Goal: Task Accomplishment & Management: Manage account settings

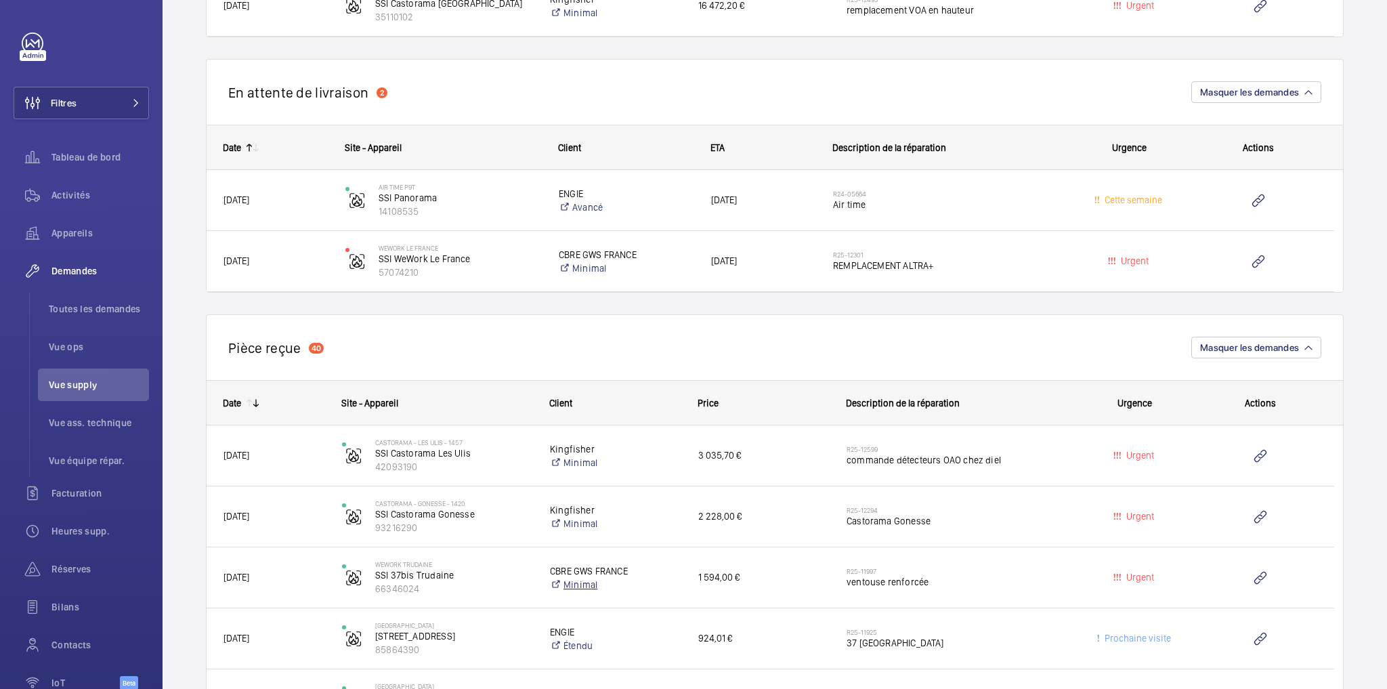
scroll to position [614, 0]
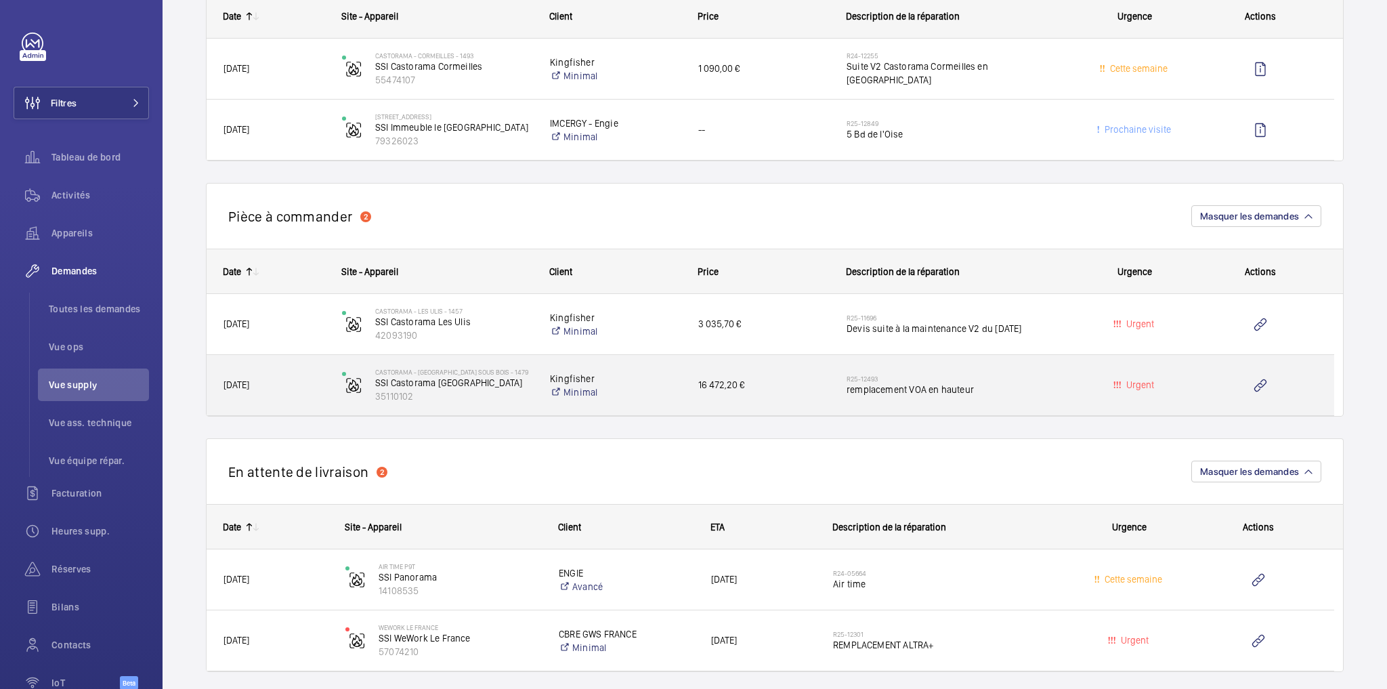
click at [1013, 375] on h2 "R25-12493" at bounding box center [957, 379] width 220 height 8
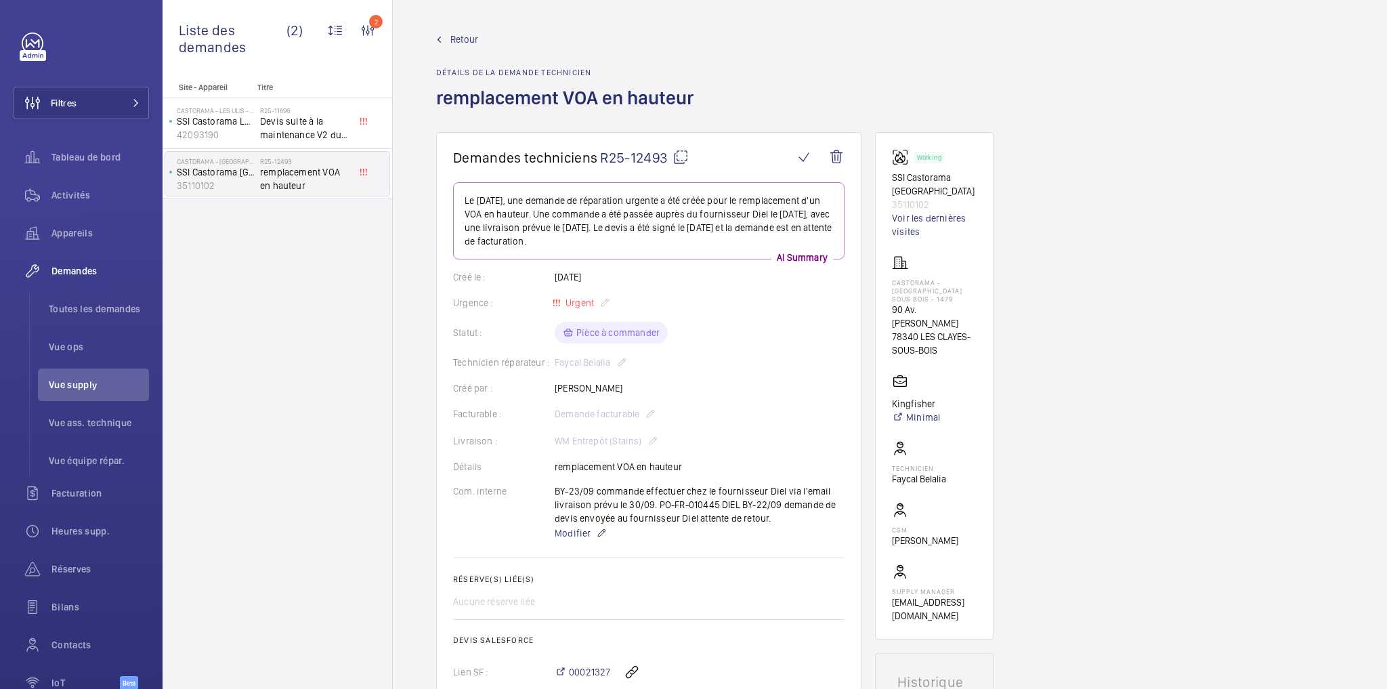
click at [457, 33] on span "Retour" at bounding box center [464, 40] width 28 height 14
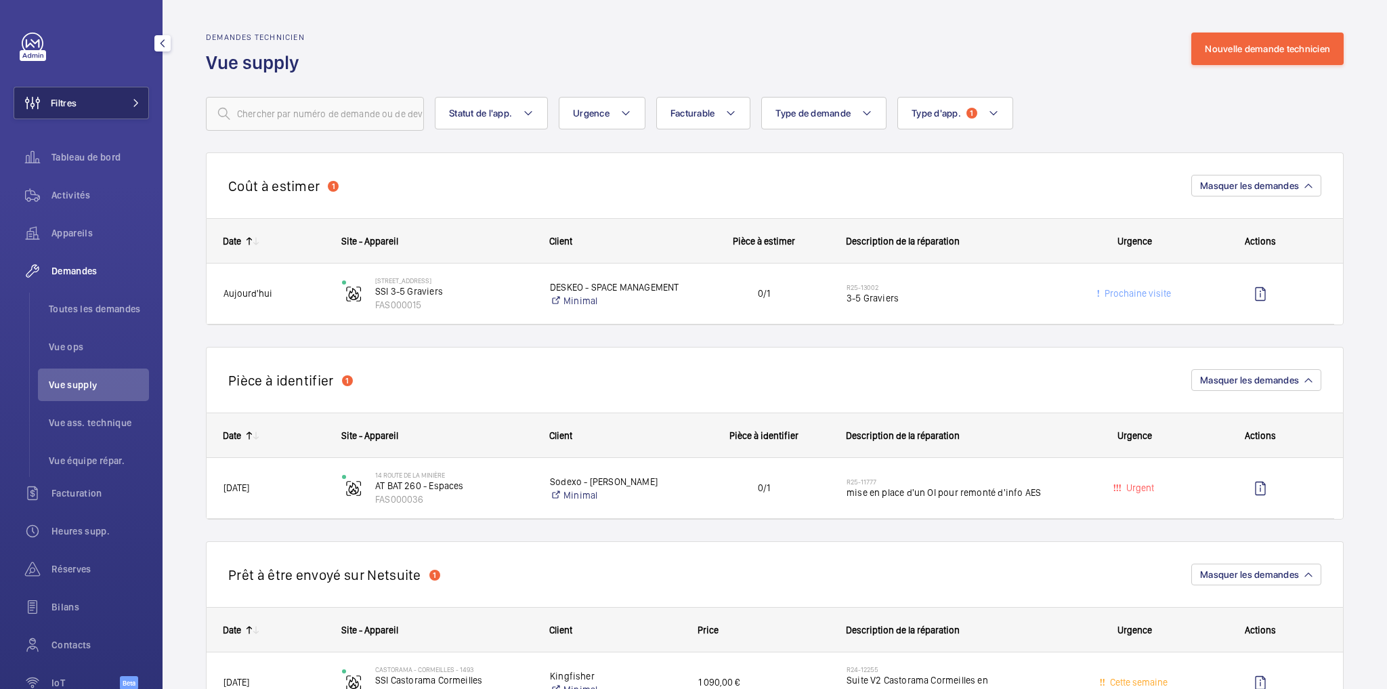
click at [88, 100] on button "Filtres" at bounding box center [81, 103] width 135 height 33
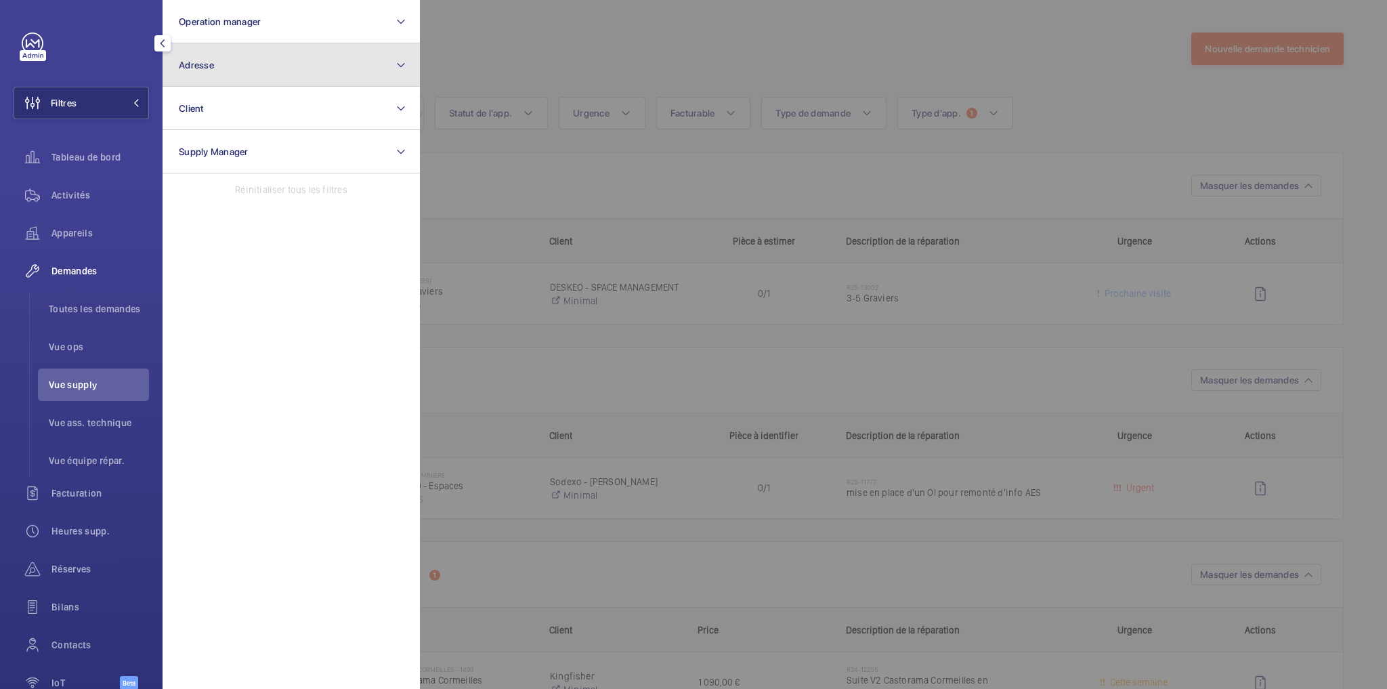
click at [324, 68] on button "Adresse" at bounding box center [291, 64] width 257 height 43
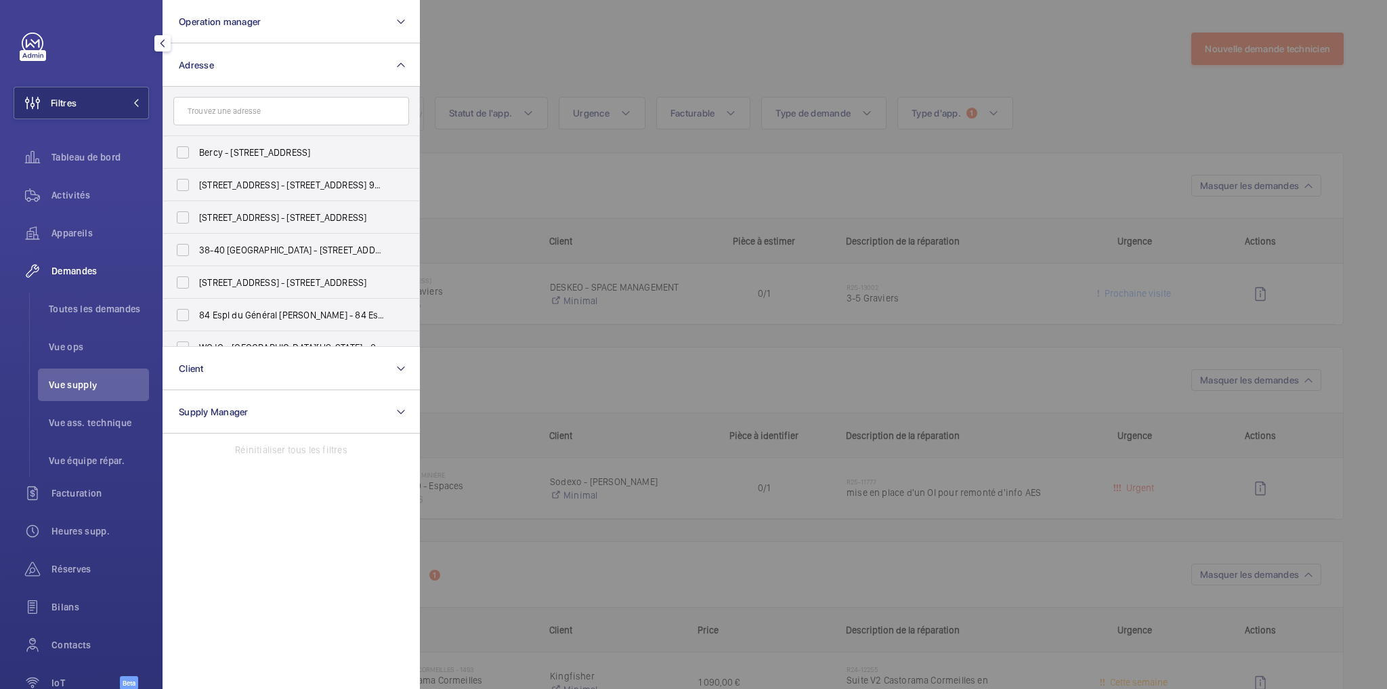
click at [228, 115] on input "text" at bounding box center [291, 111] width 236 height 28
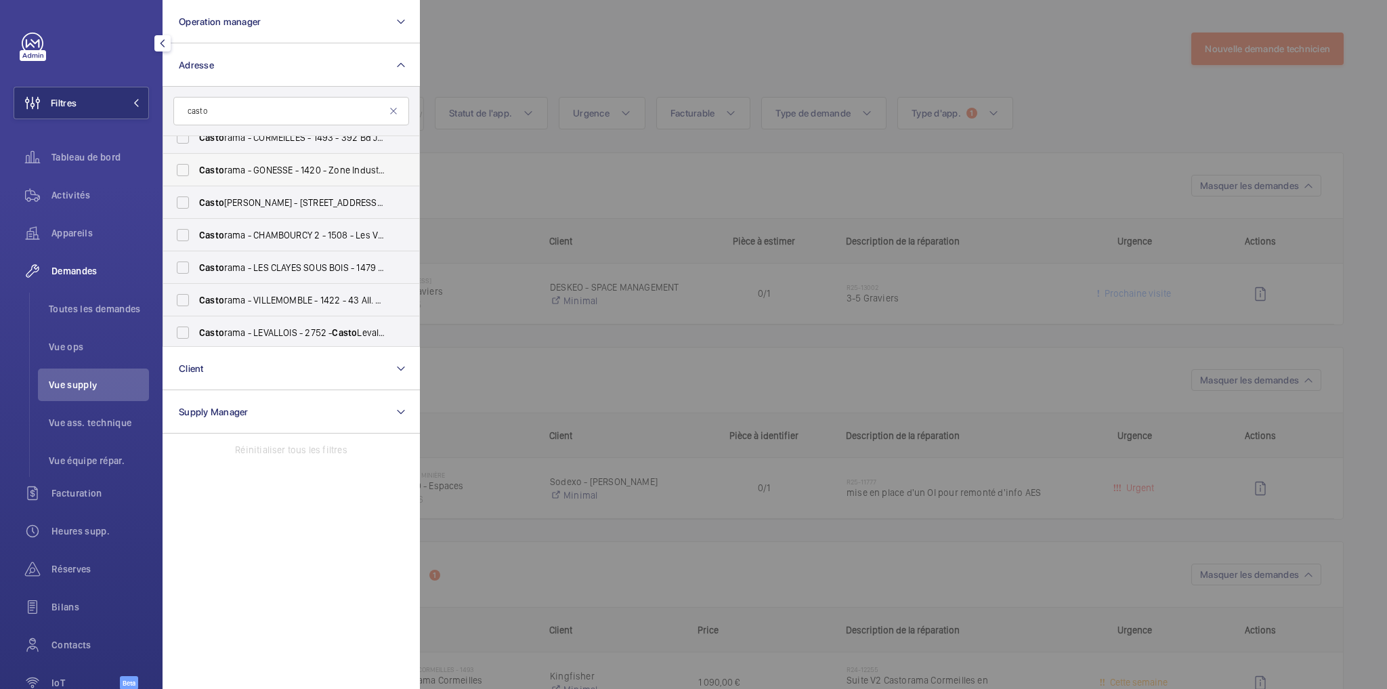
scroll to position [163, 0]
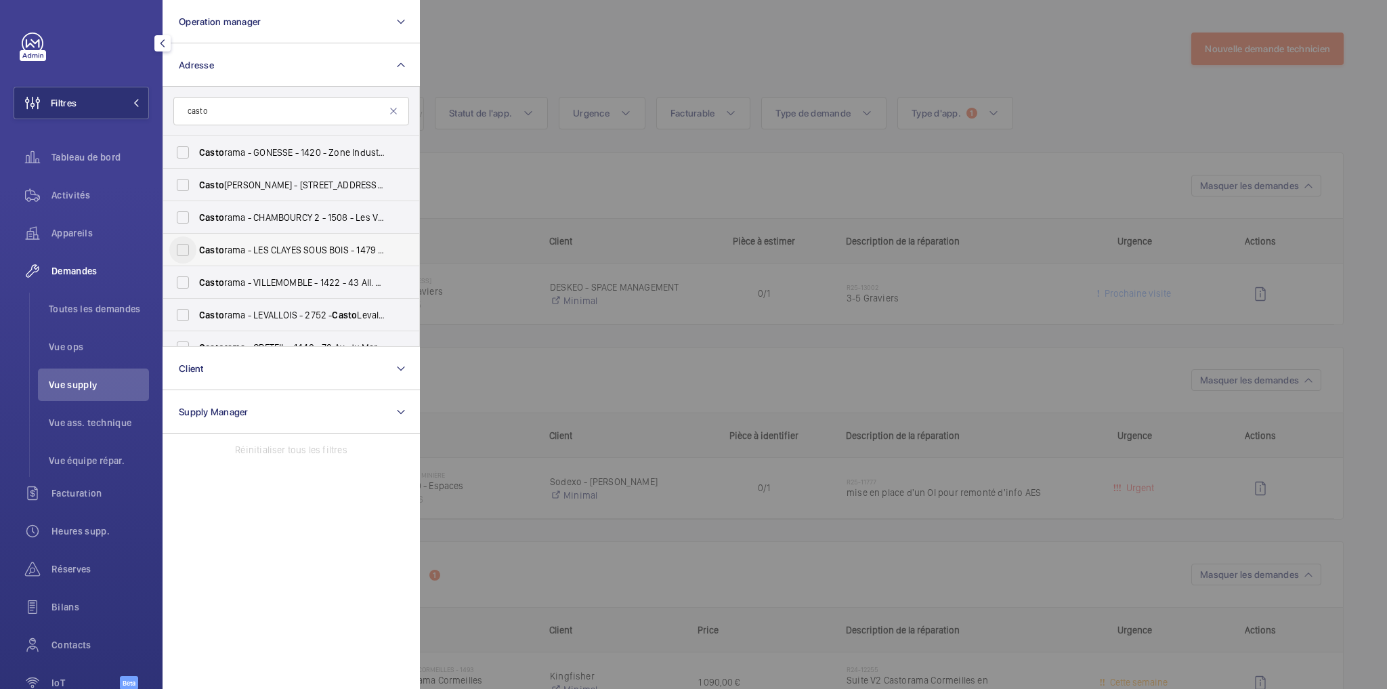
type input "casto"
click at [180, 249] on input "Casto rama - LES CLAYES SOUS BOIS - 1479 - 90 Av. Henri Barbusse, LES CLAYES-SO…" at bounding box center [182, 249] width 27 height 27
checkbox input "true"
click at [576, 64] on div at bounding box center [1113, 344] width 1387 height 689
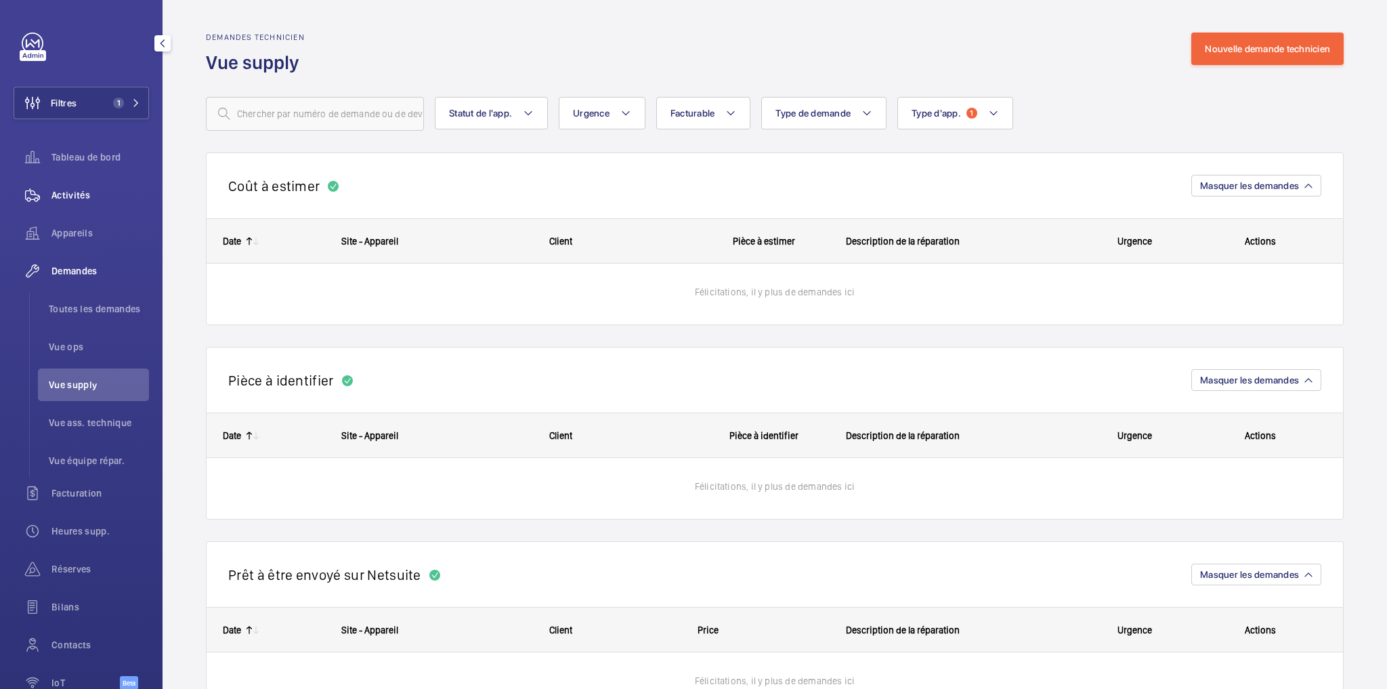
click at [66, 199] on span "Activités" at bounding box center [100, 195] width 98 height 14
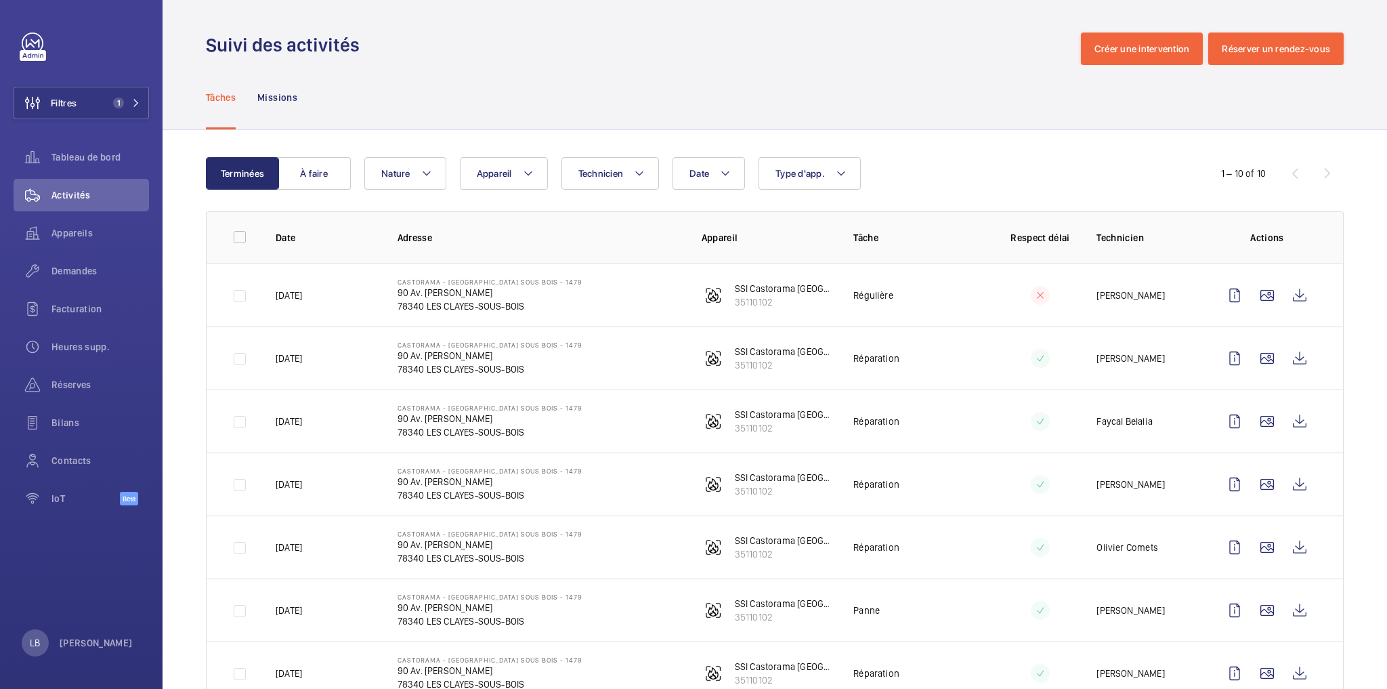
click at [698, 71] on div "Tâches Missions" at bounding box center [775, 97] width 1138 height 64
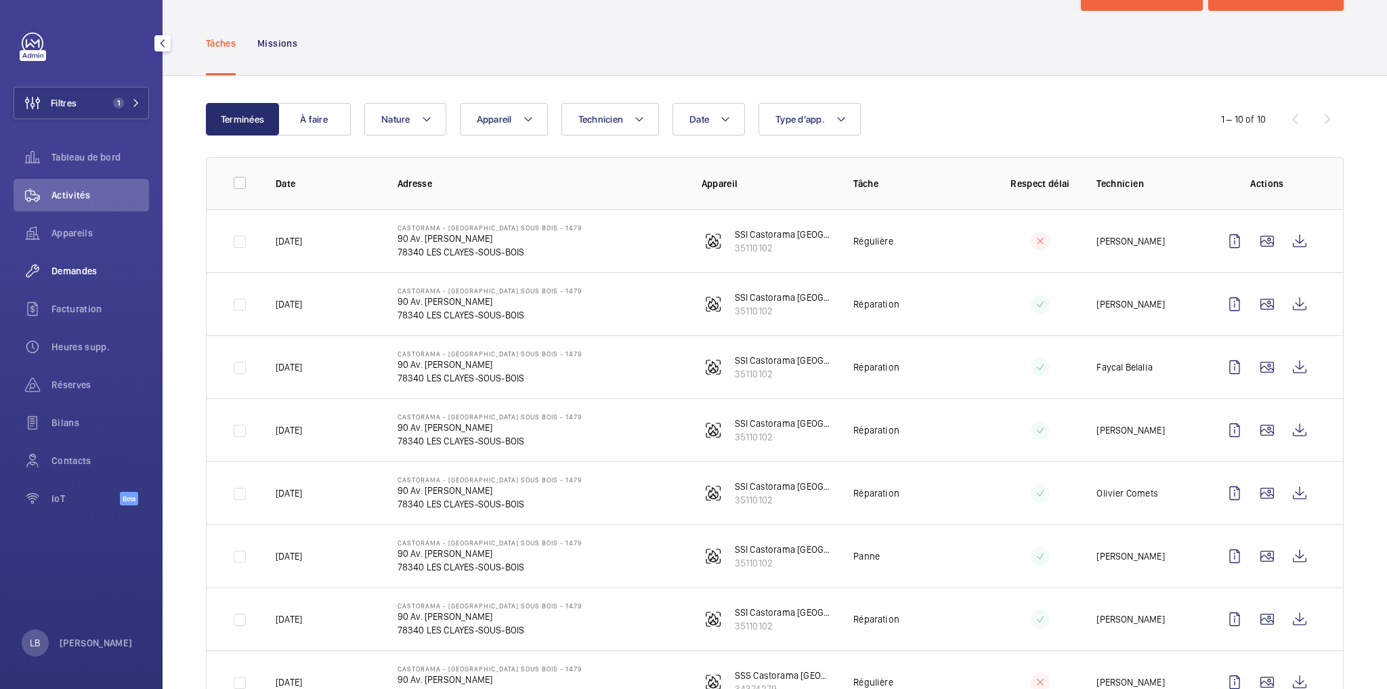
click at [66, 261] on div "Demandes" at bounding box center [81, 271] width 135 height 33
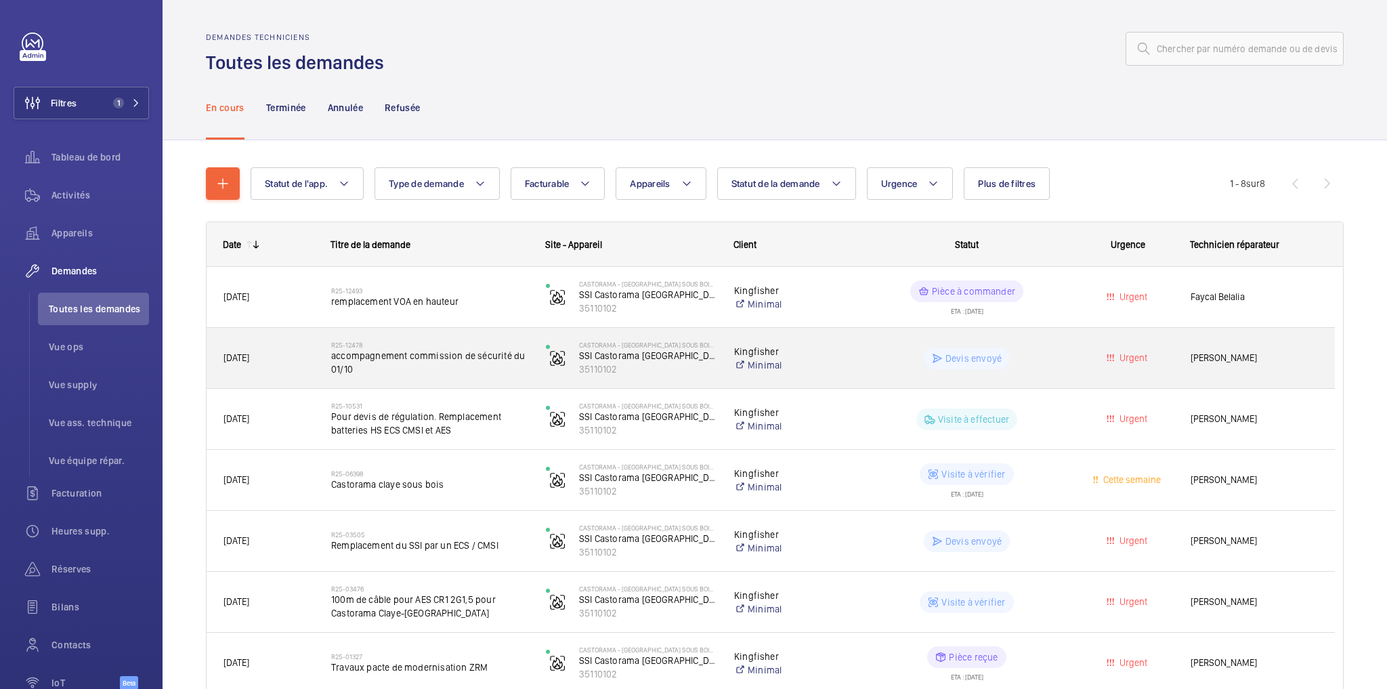
click at [1038, 353] on wm-front-pills-cell "Devis envoyé" at bounding box center [966, 358] width 197 height 22
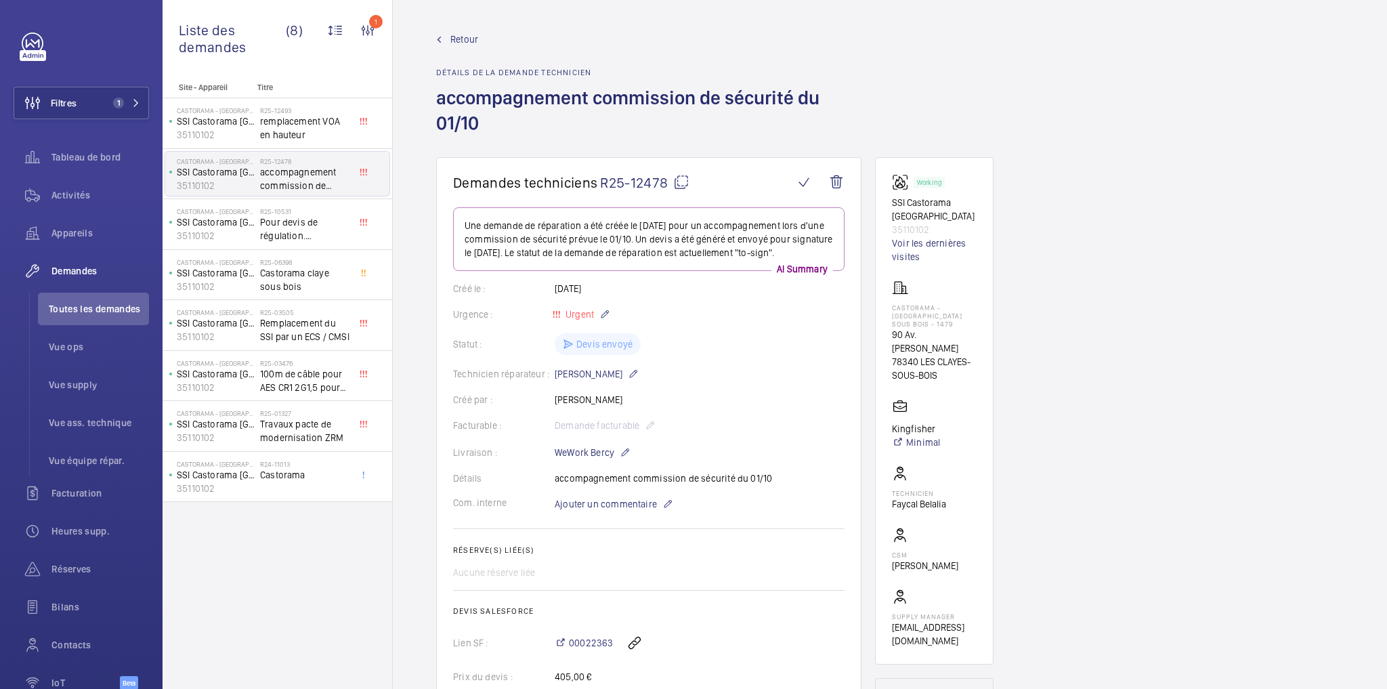
click at [458, 42] on span "Retour" at bounding box center [464, 40] width 28 height 14
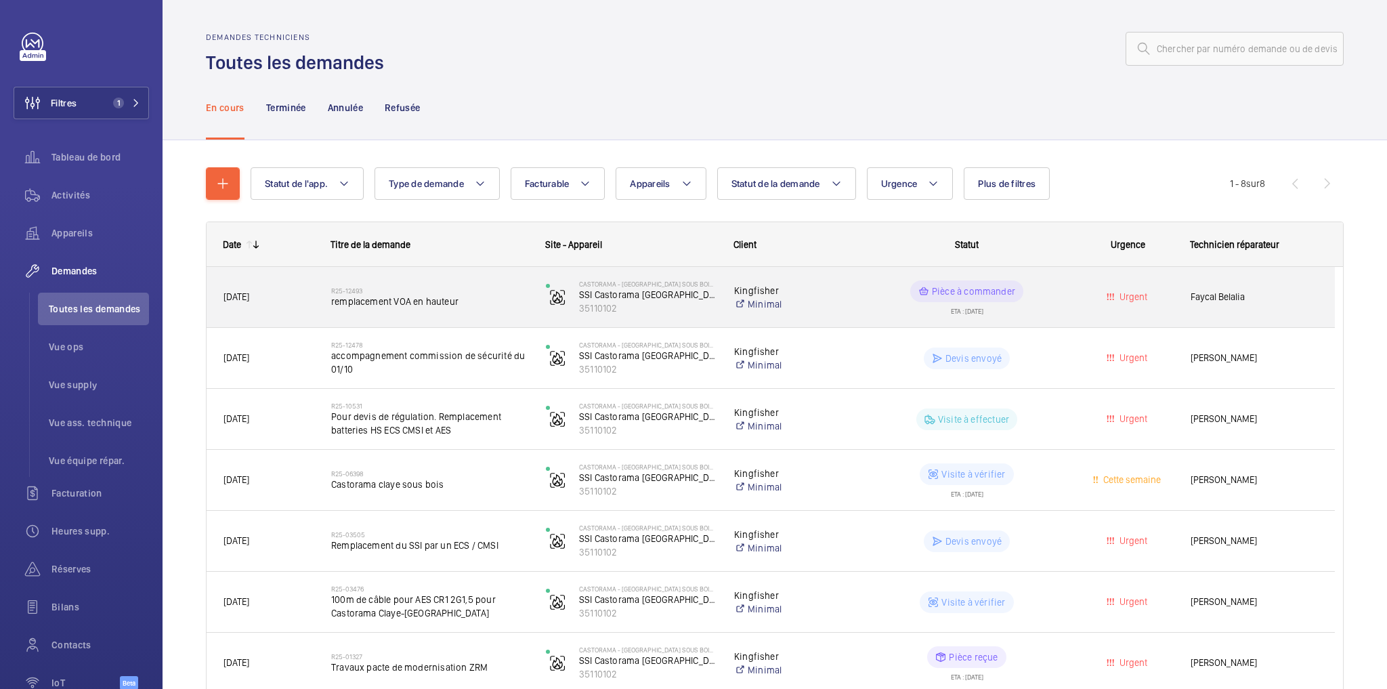
click at [1048, 273] on div "Pièce à commander ETA : 30/09/2025" at bounding box center [958, 297] width 213 height 61
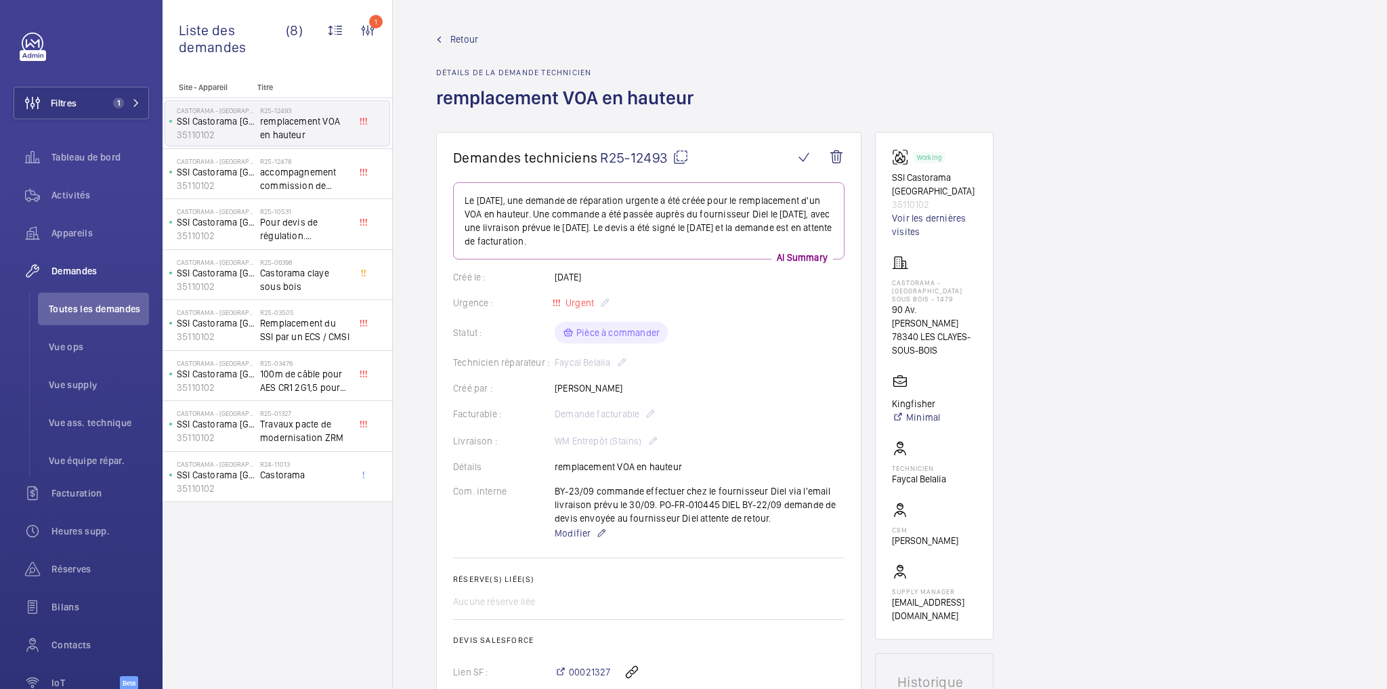
click at [461, 43] on span "Retour" at bounding box center [464, 40] width 28 height 14
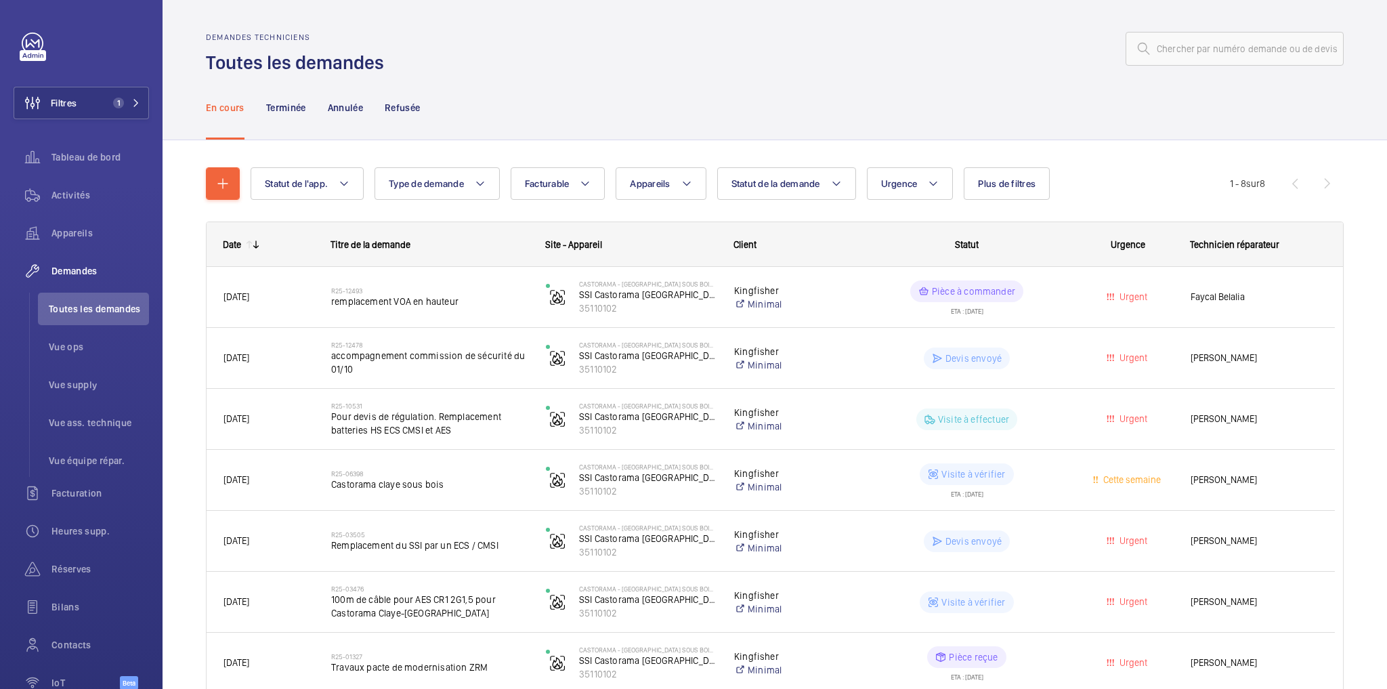
click at [1033, 79] on div "En cours Terminée Annulée Refusée" at bounding box center [775, 107] width 1138 height 64
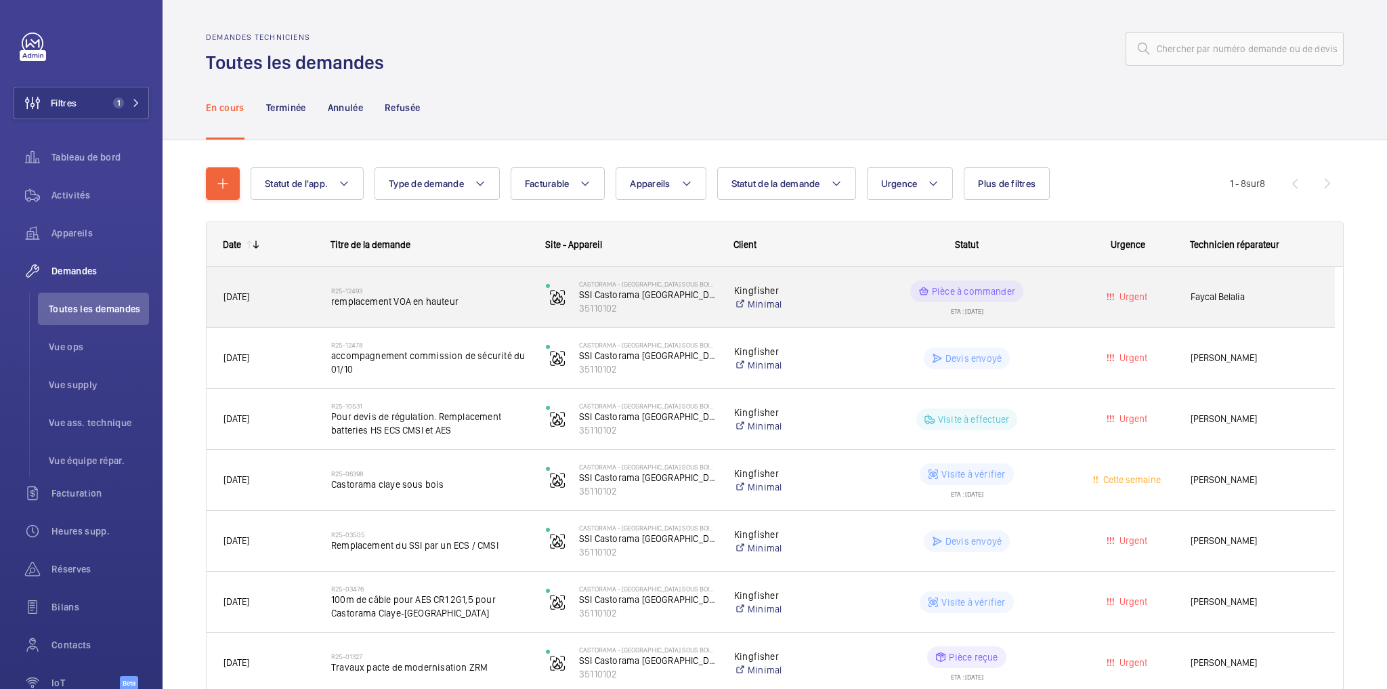
click at [1033, 295] on wm-front-pills-cell "Pièce à commander ETA : 30/09/2025" at bounding box center [966, 297] width 197 height 34
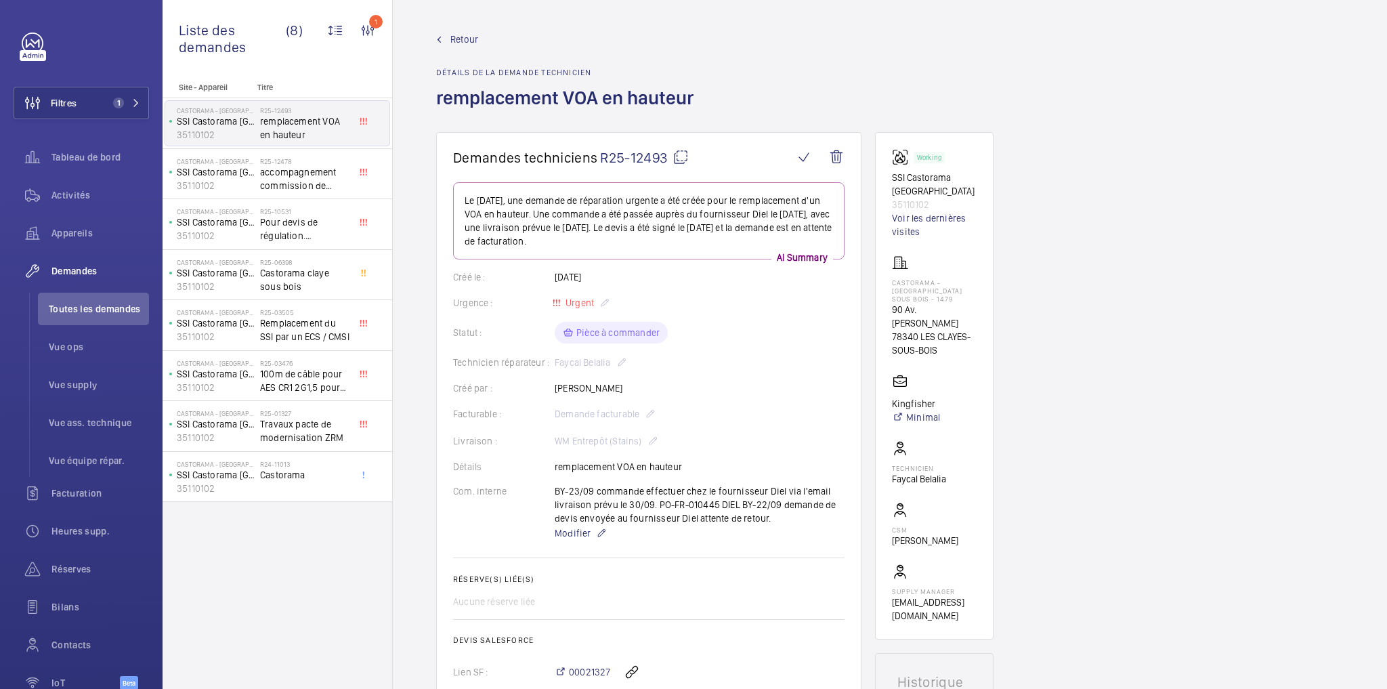
click at [448, 38] on link "Retour" at bounding box center [568, 40] width 265 height 14
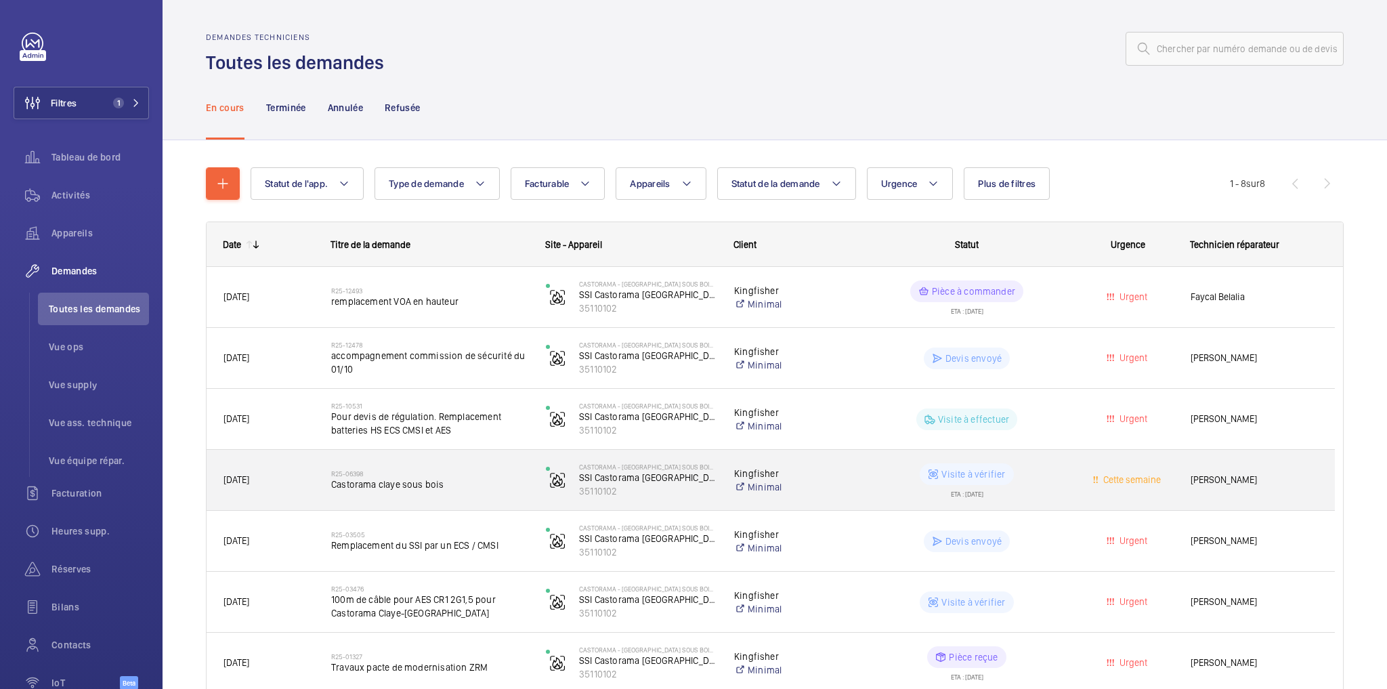
click at [1027, 490] on wm-front-pills-cell "Visite à vérifier ETA : 16/06/2025" at bounding box center [966, 480] width 197 height 34
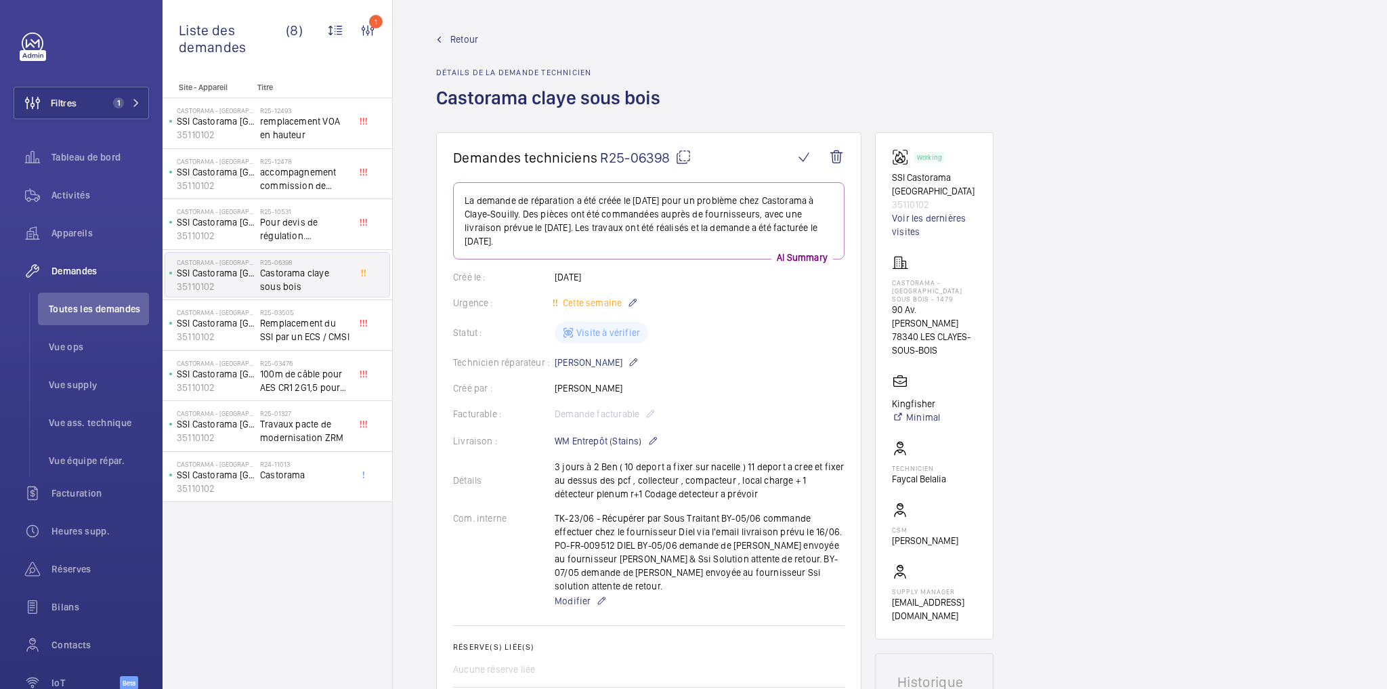
click at [450, 35] on link "Retour" at bounding box center [552, 40] width 232 height 14
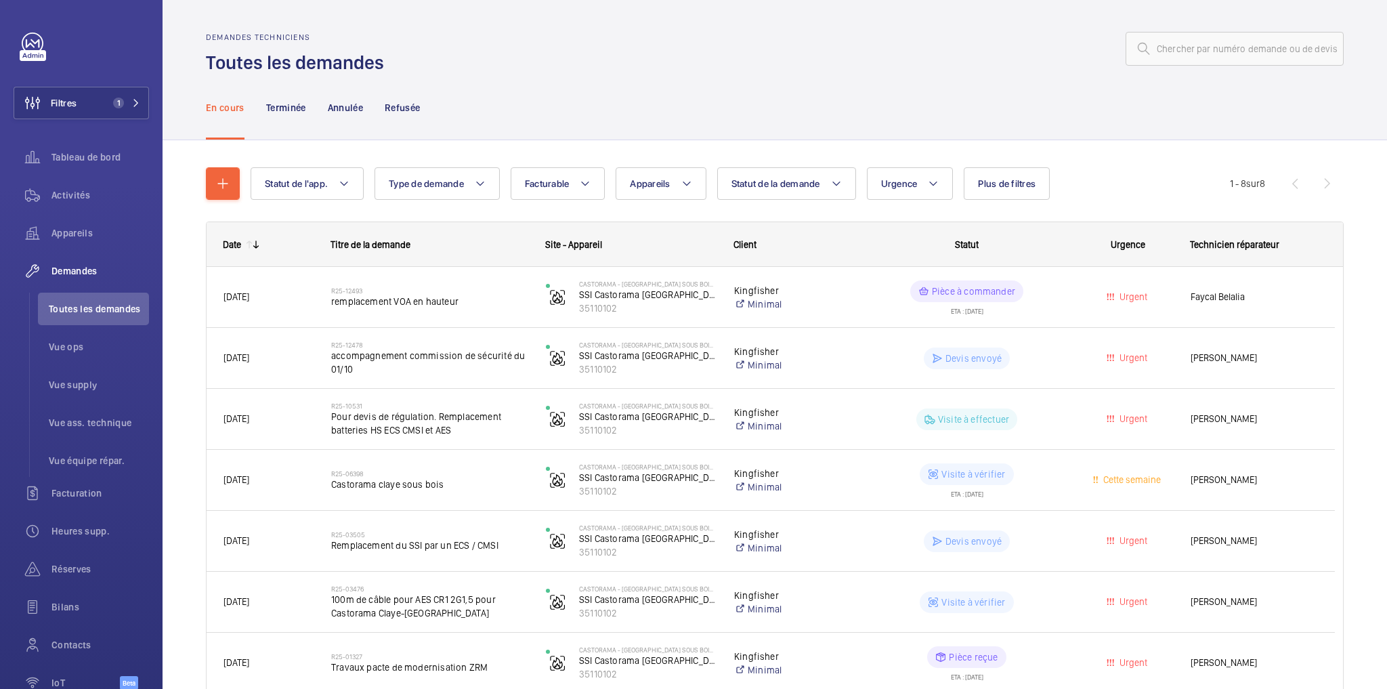
click at [509, 54] on div at bounding box center [868, 49] width 952 height 33
click at [595, 128] on div "En cours Terminée Annulée Refusée" at bounding box center [775, 107] width 1138 height 64
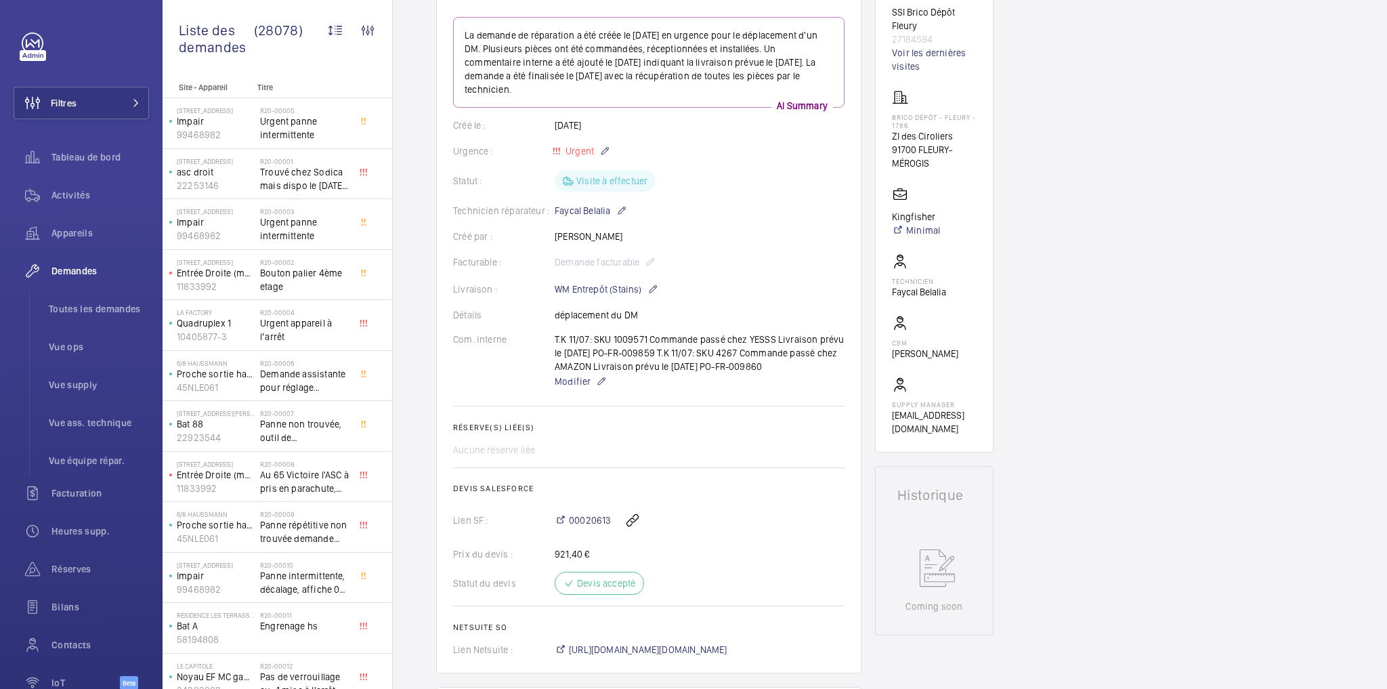
scroll to position [217, 0]
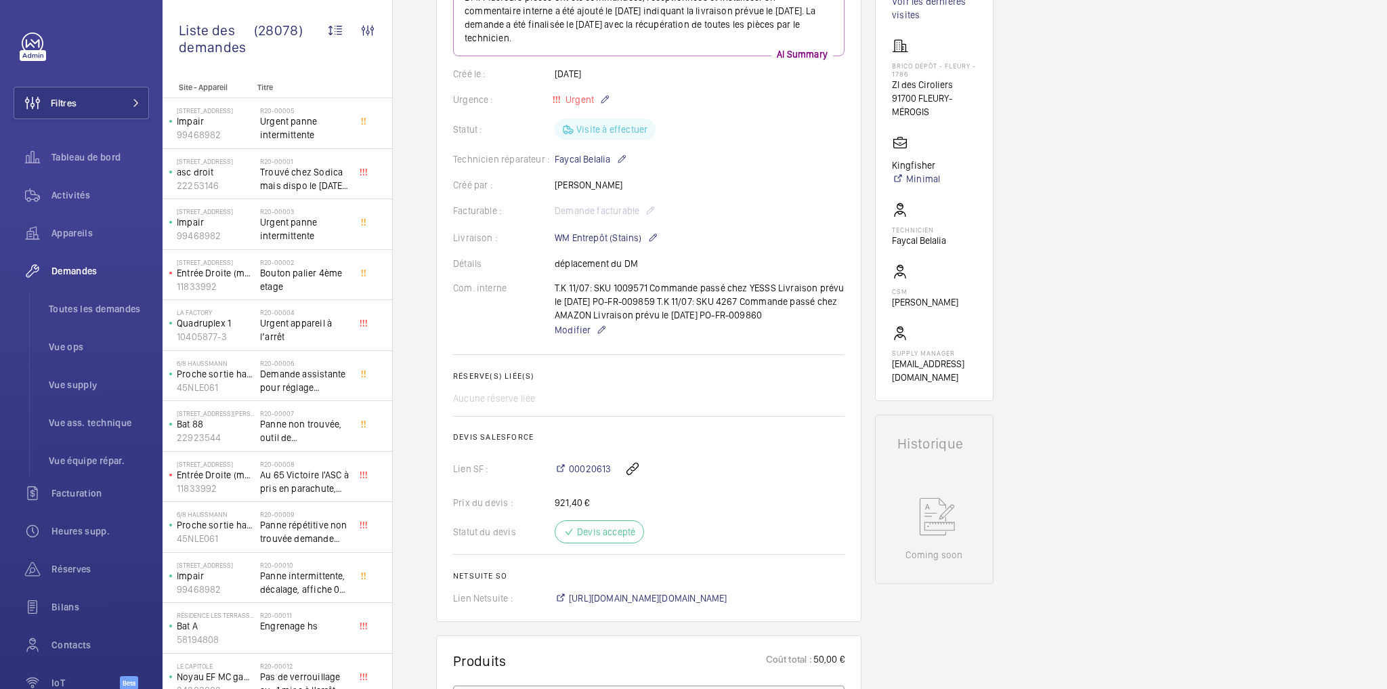
click at [747, 459] on div "00020613" at bounding box center [700, 468] width 290 height 33
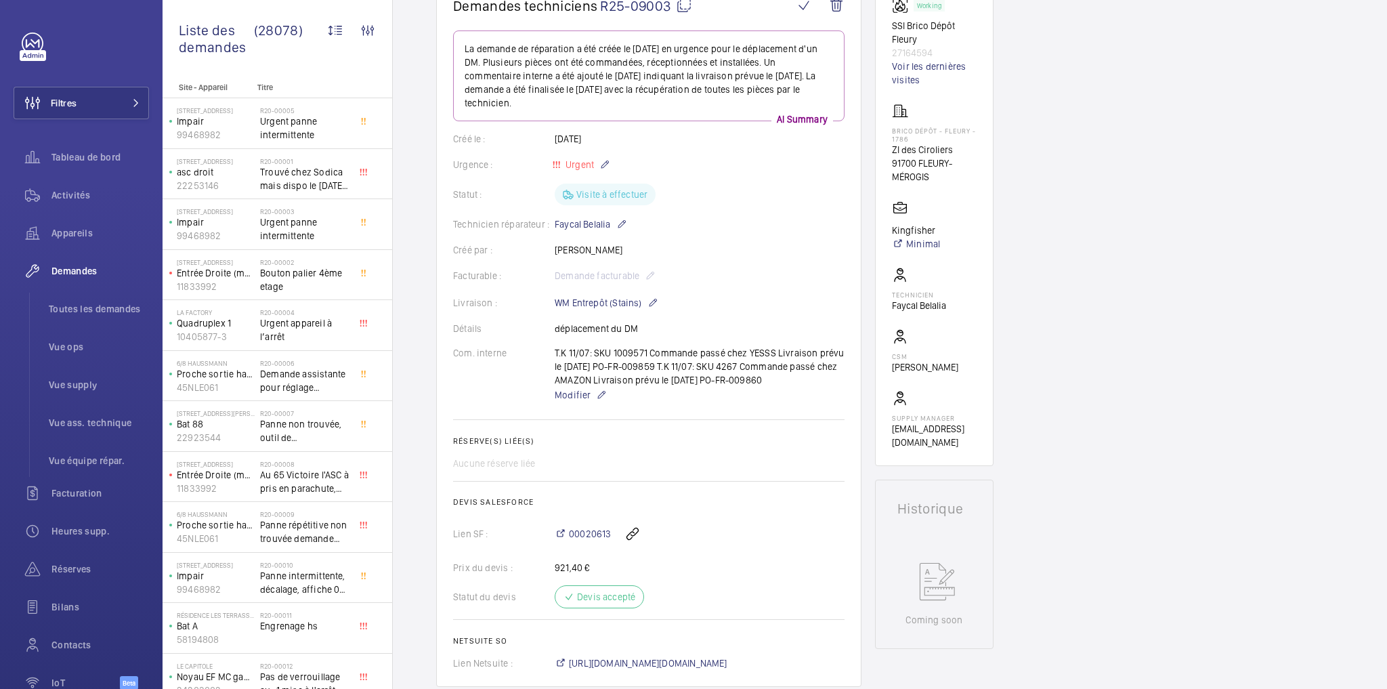
scroll to position [0, 0]
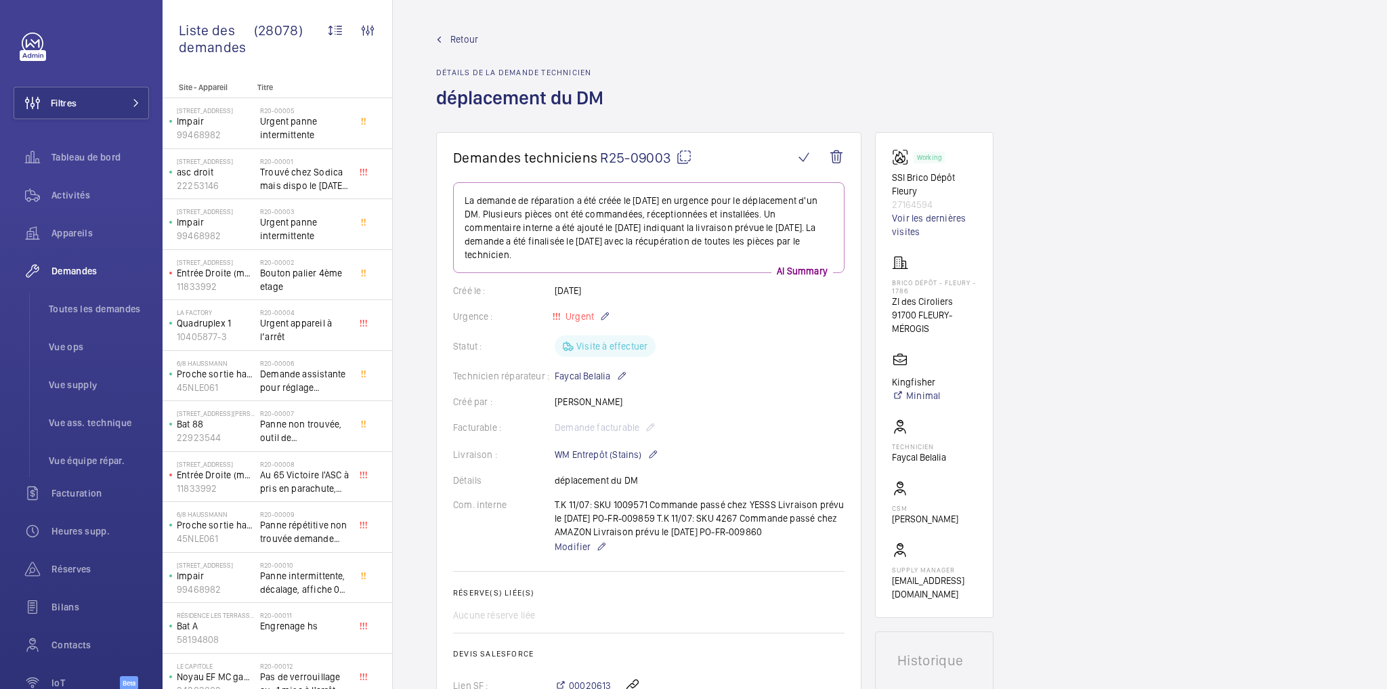
click at [696, 339] on div "Statut : Visite à effectuer" at bounding box center [648, 346] width 391 height 22
click at [764, 90] on div "Retour Détails de la demande technicien déplacement du DM" at bounding box center [890, 83] width 908 height 100
click at [717, 119] on div "Retour Détails de la demande technicien déplacement du DM" at bounding box center [890, 83] width 908 height 100
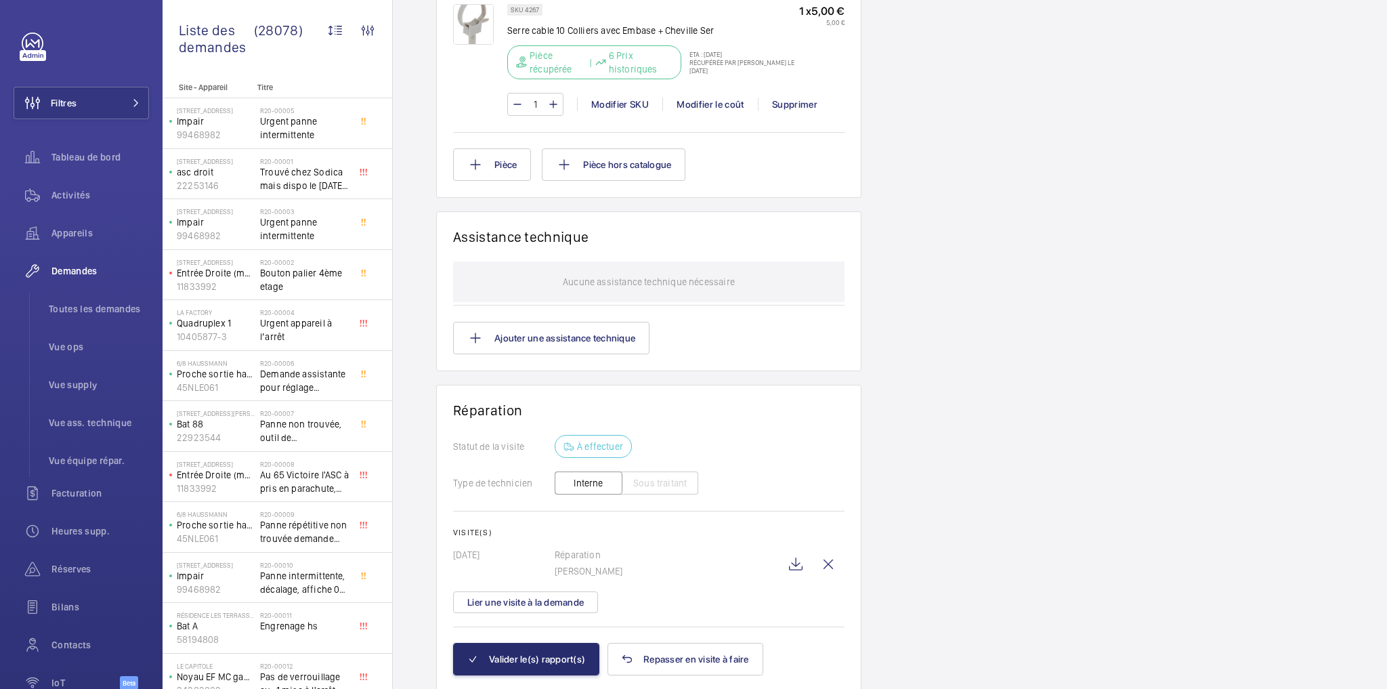
scroll to position [1398, 0]
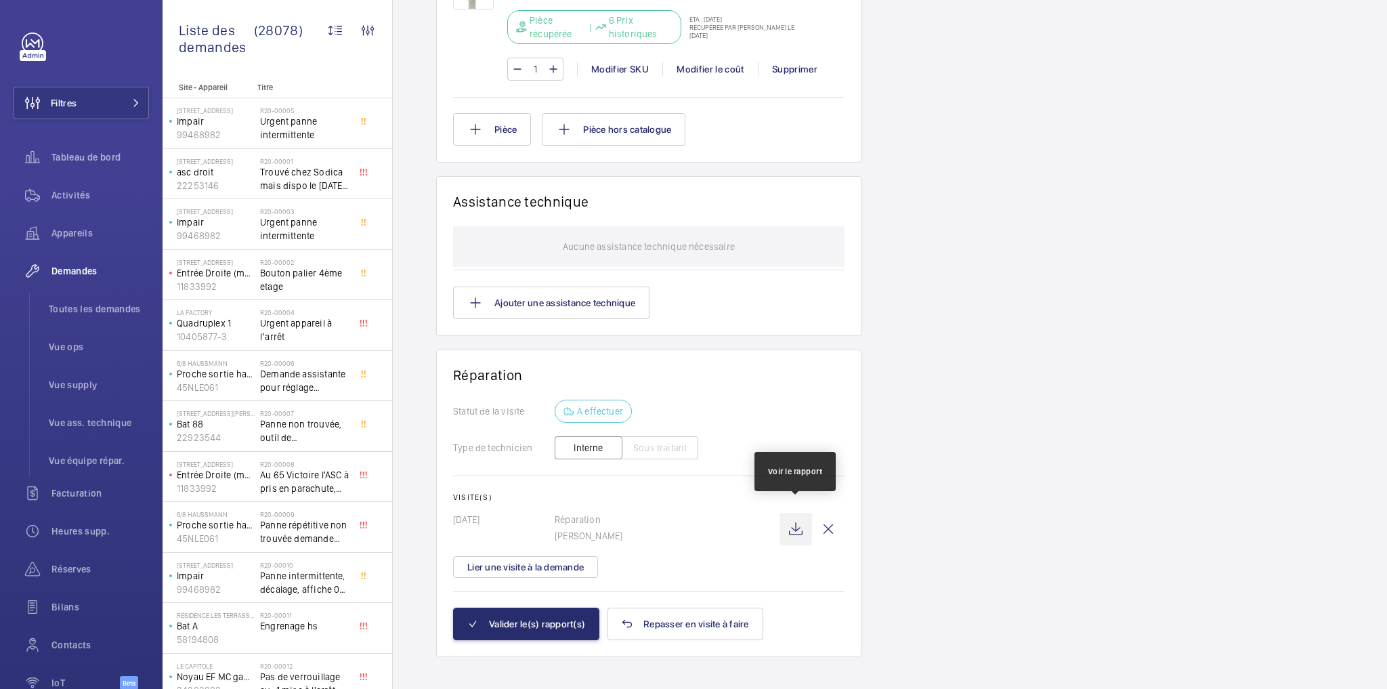
click at [795, 515] on wm-front-icon-button at bounding box center [796, 529] width 33 height 33
click at [538, 556] on button "Lier une visite à la demande" at bounding box center [525, 567] width 145 height 22
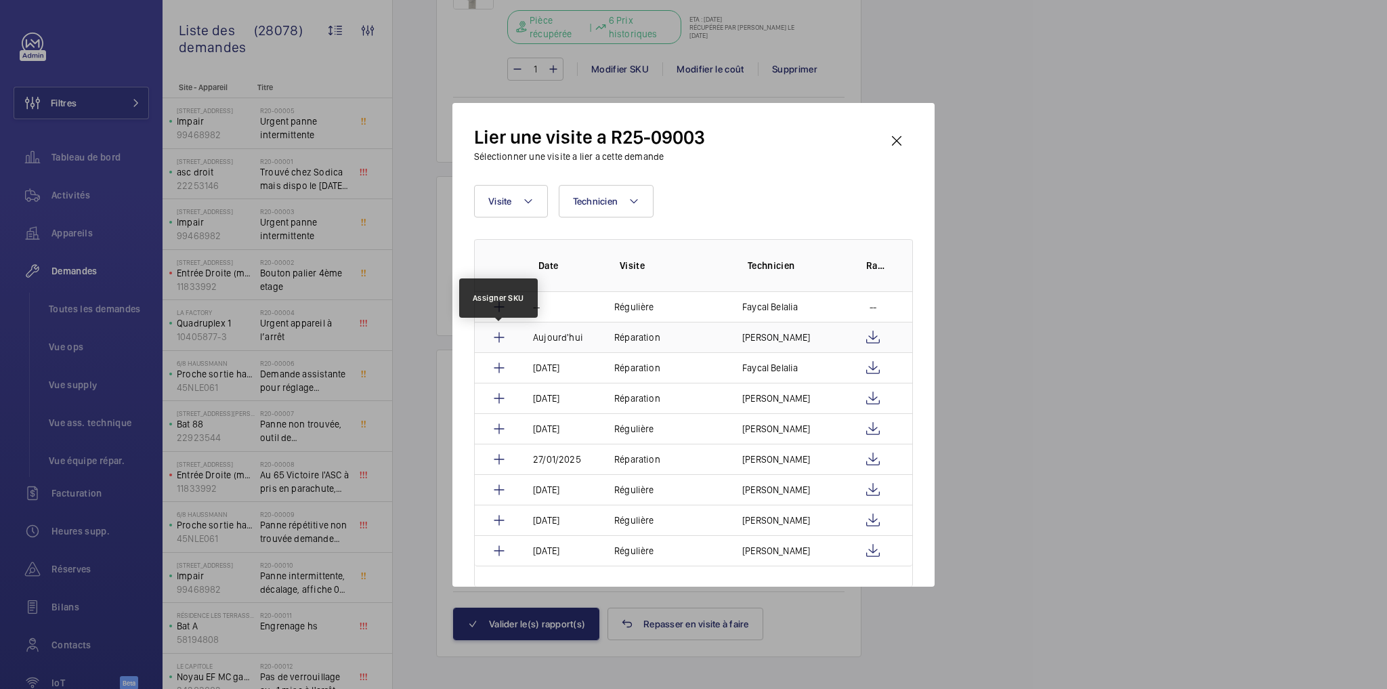
click at [503, 333] on mat-icon at bounding box center [499, 337] width 16 height 16
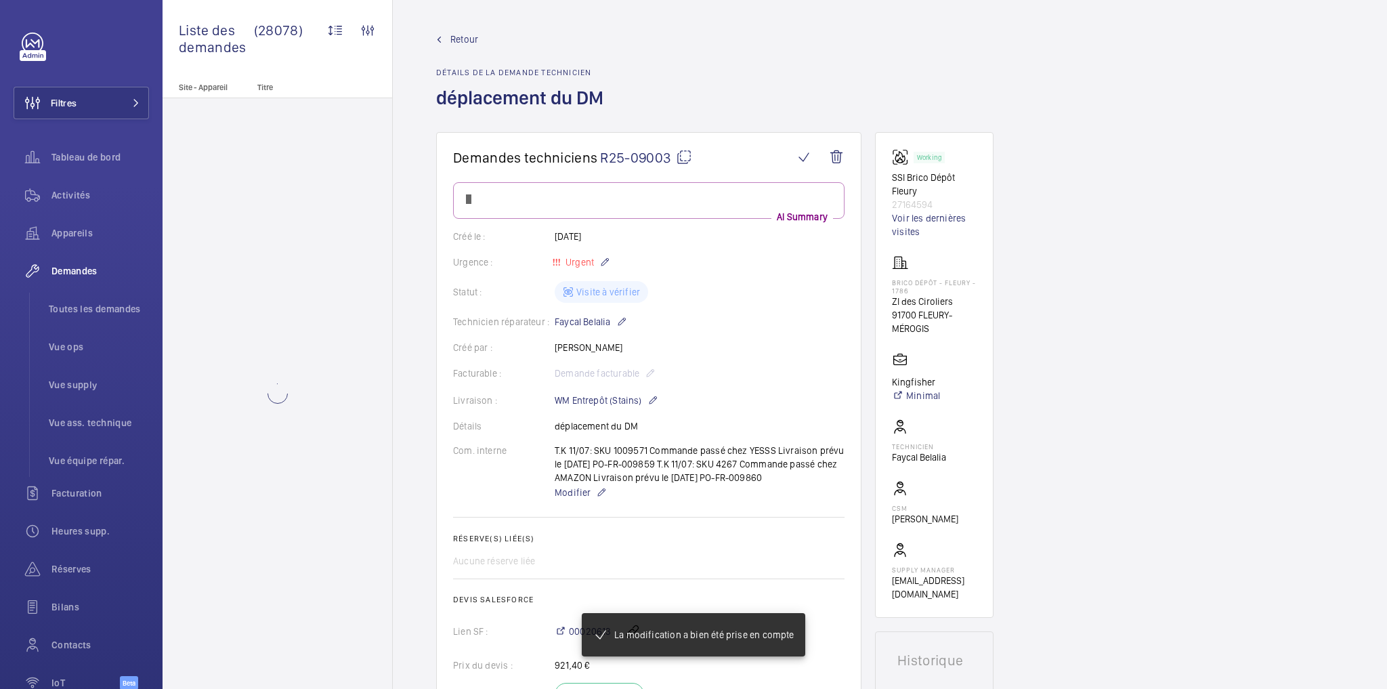
scroll to position [1387, 0]
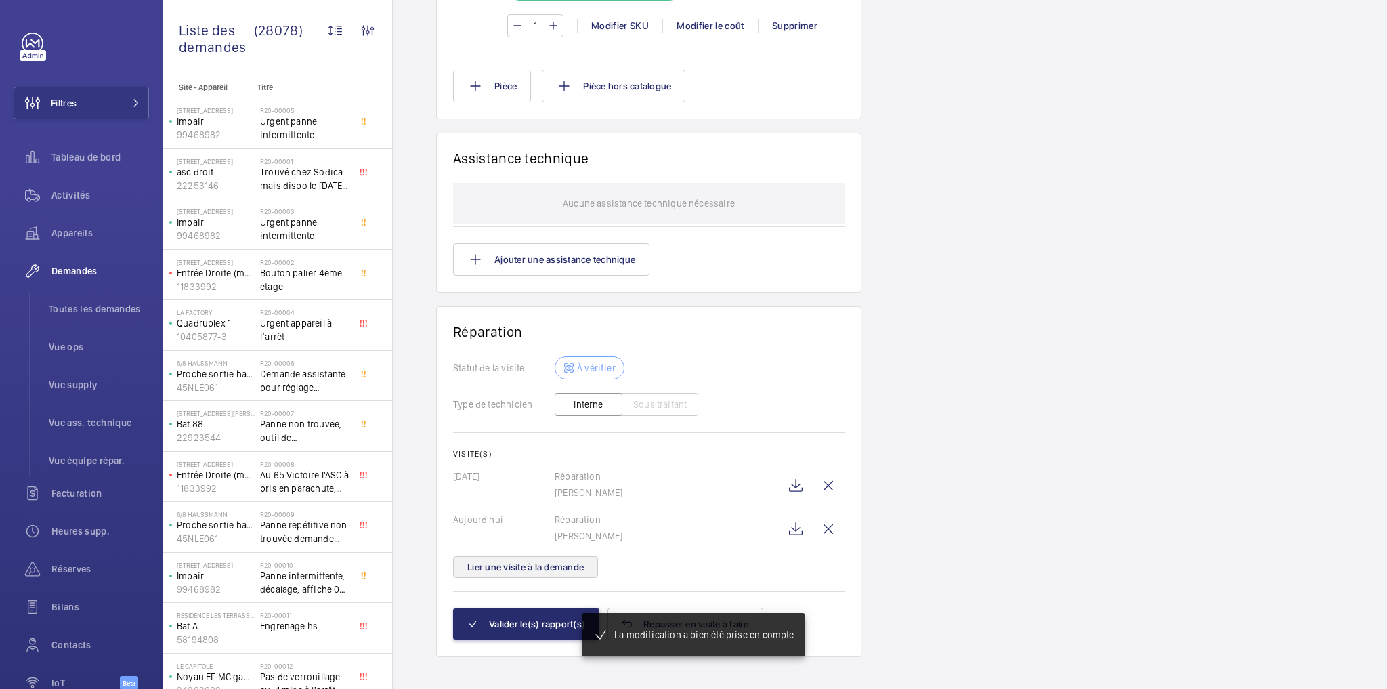
scroll to position [1428, 0]
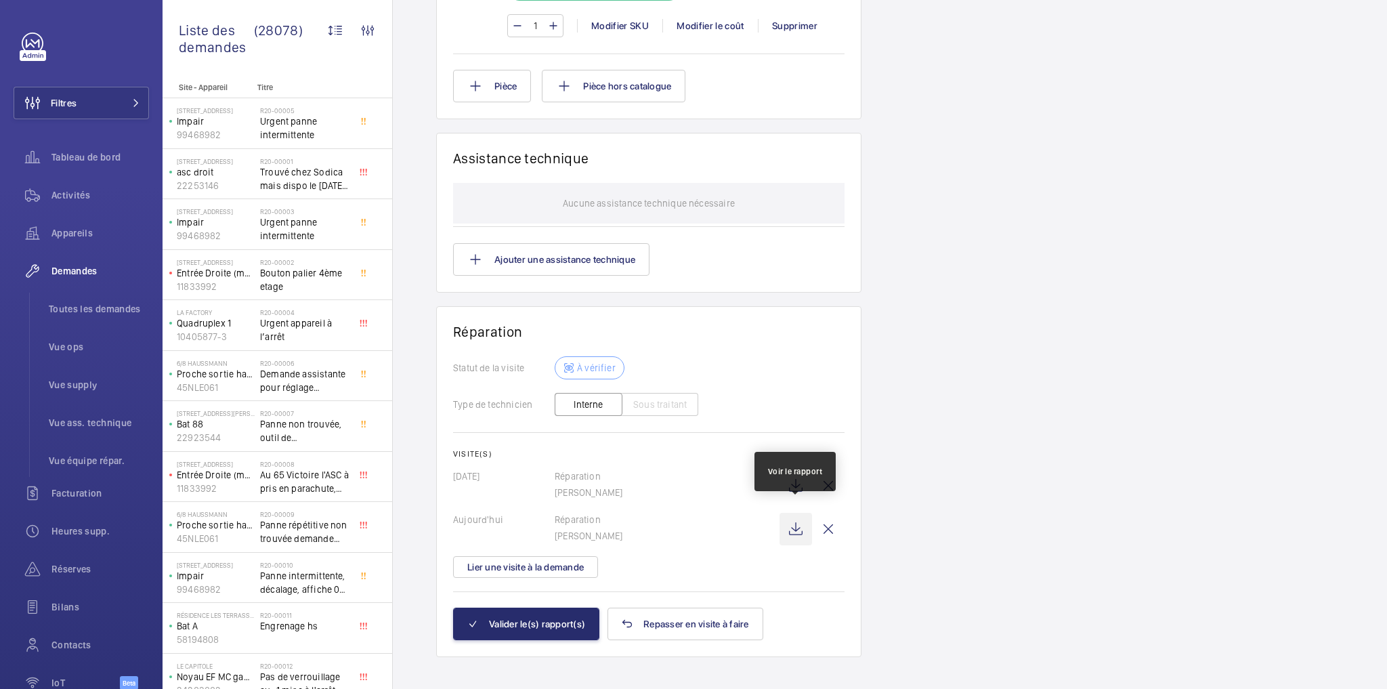
click at [796, 518] on wm-front-icon-button at bounding box center [796, 529] width 33 height 33
click at [539, 610] on button "Valider le(s) rapport(s)" at bounding box center [526, 623] width 146 height 33
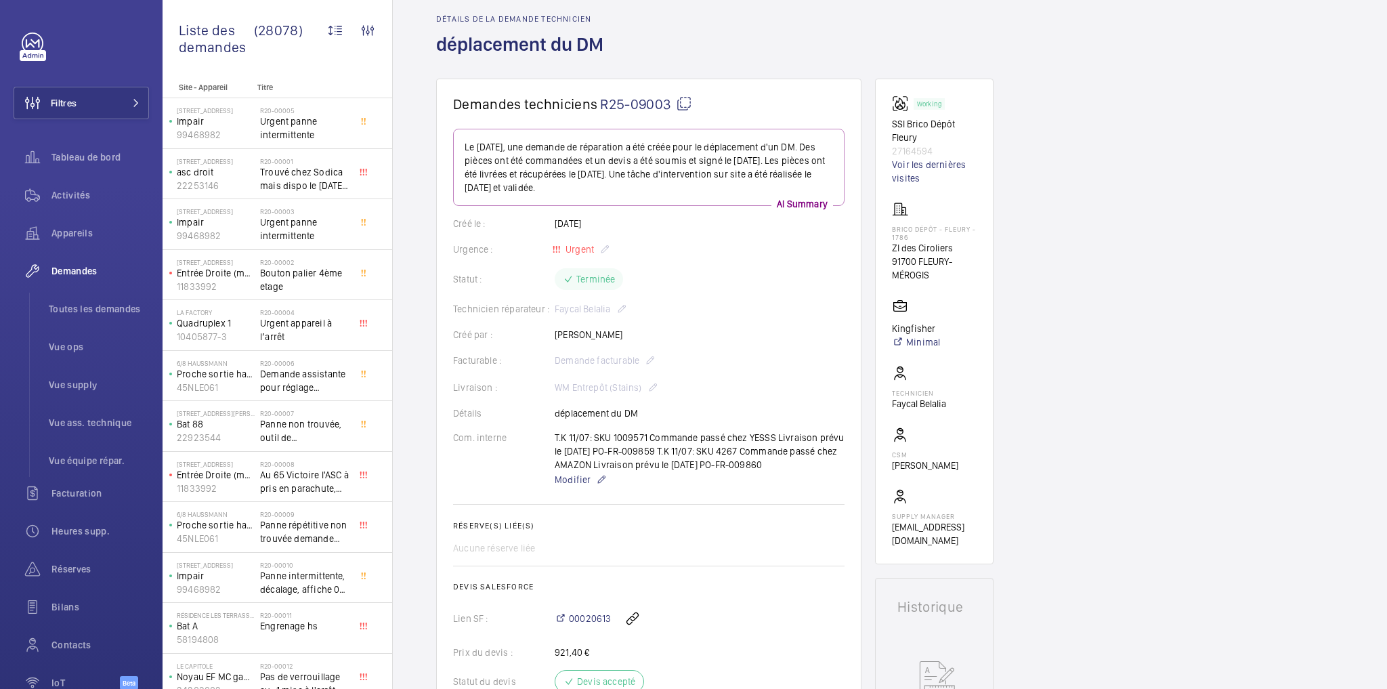
scroll to position [53, 0]
click at [75, 183] on div "Activités" at bounding box center [81, 195] width 135 height 33
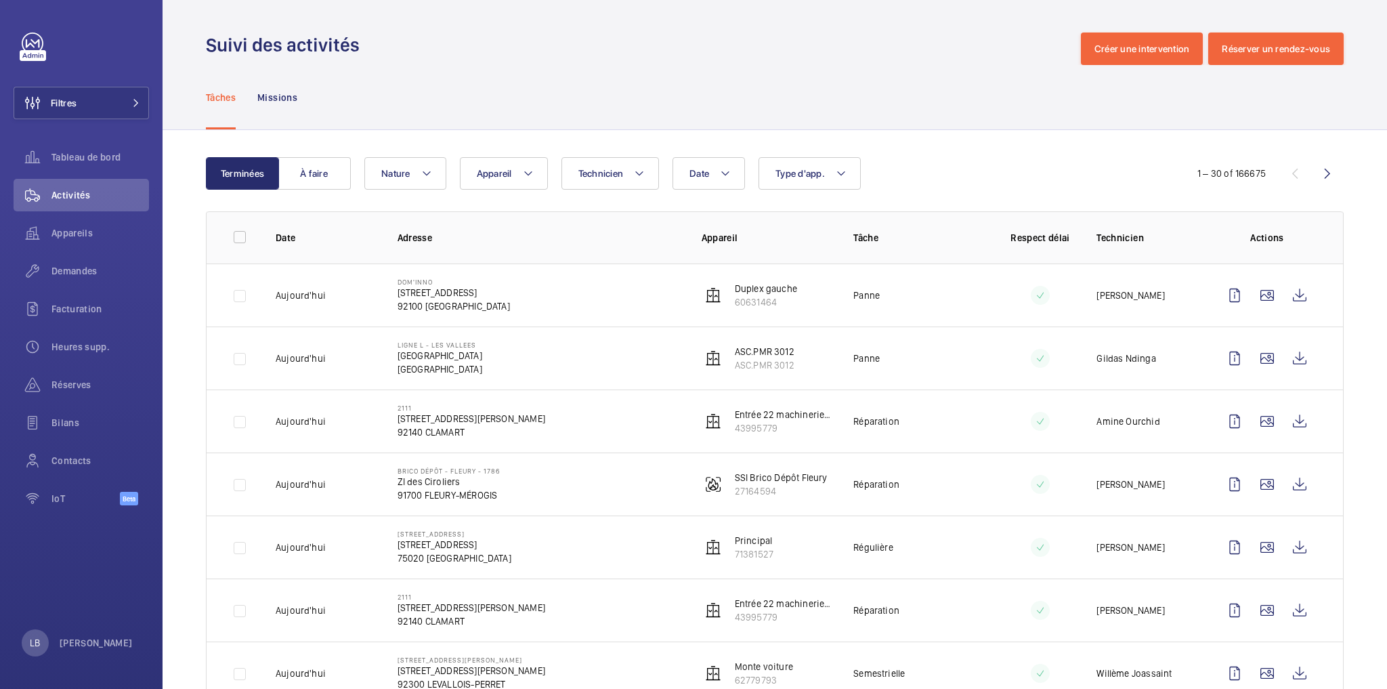
click at [481, 86] on div "Tâches Missions" at bounding box center [775, 97] width 1138 height 64
click at [632, 96] on div "Tâches Missions" at bounding box center [775, 97] width 1138 height 64
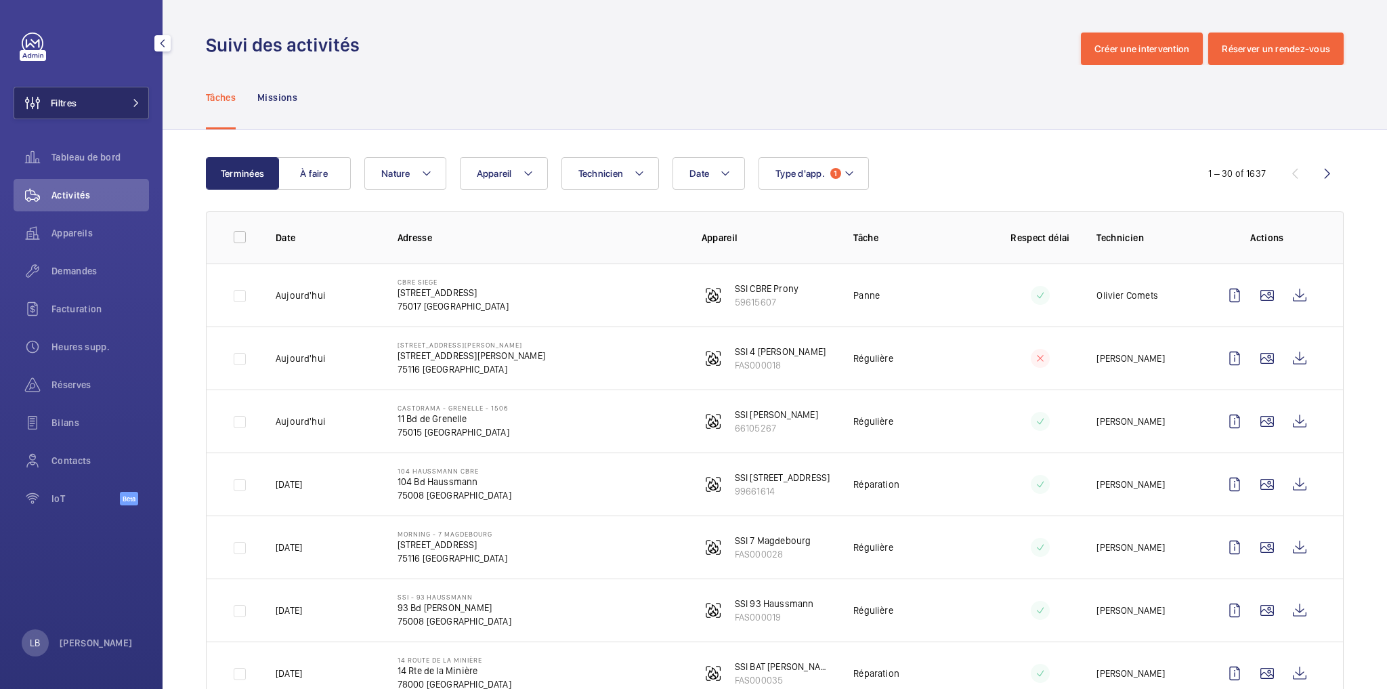
click at [84, 92] on button "Filtres" at bounding box center [81, 103] width 135 height 33
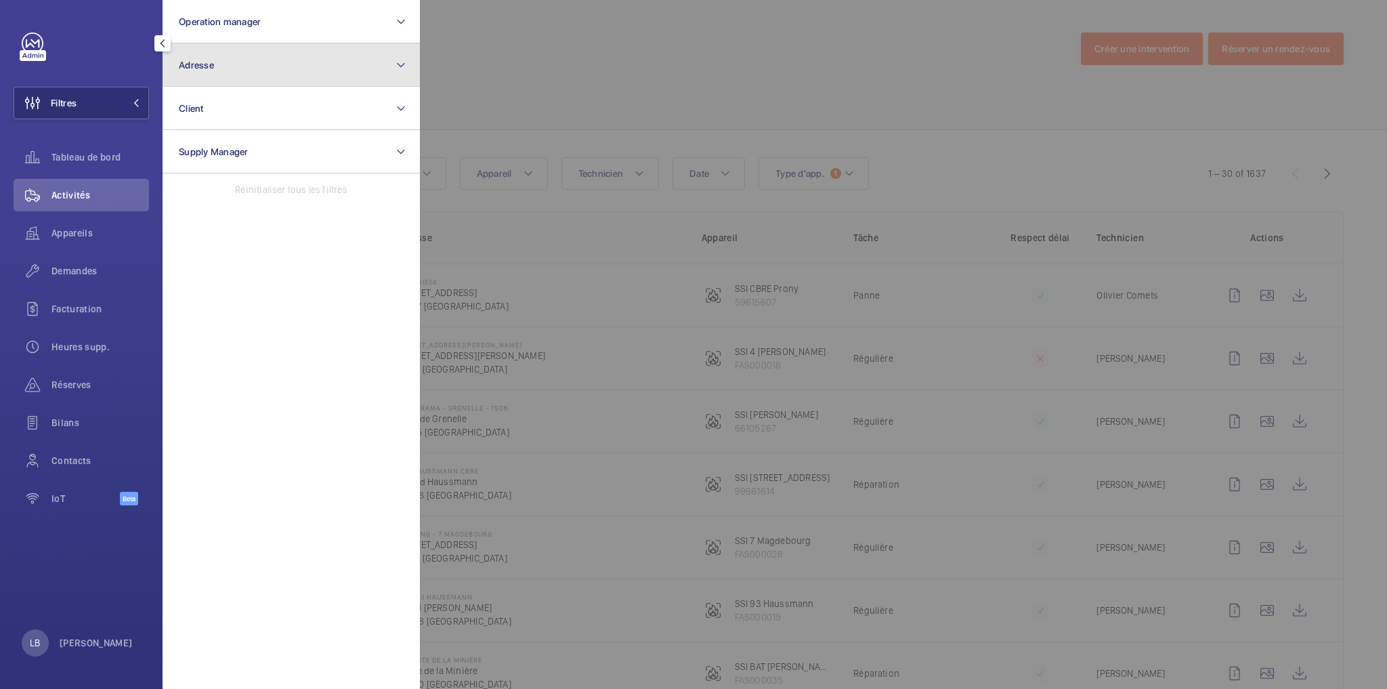
click at [219, 66] on button "Adresse" at bounding box center [291, 64] width 257 height 43
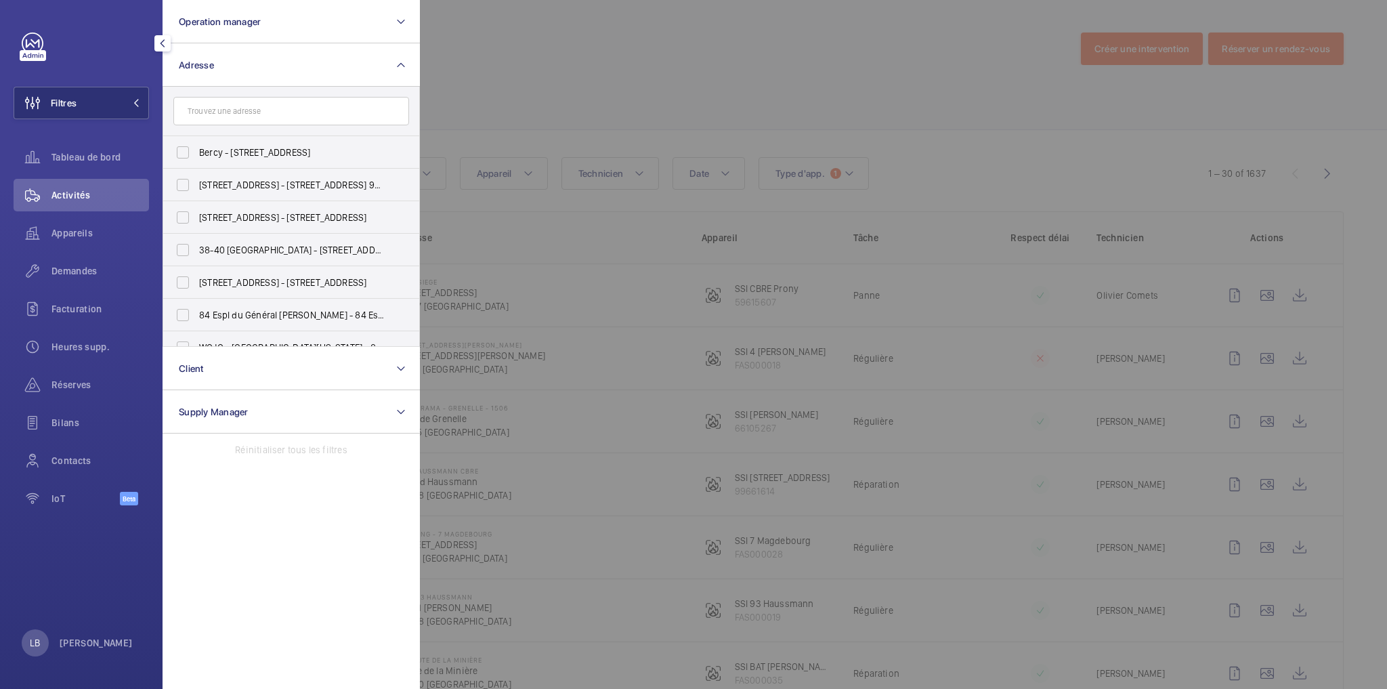
click at [217, 108] on input "text" at bounding box center [291, 111] width 236 height 28
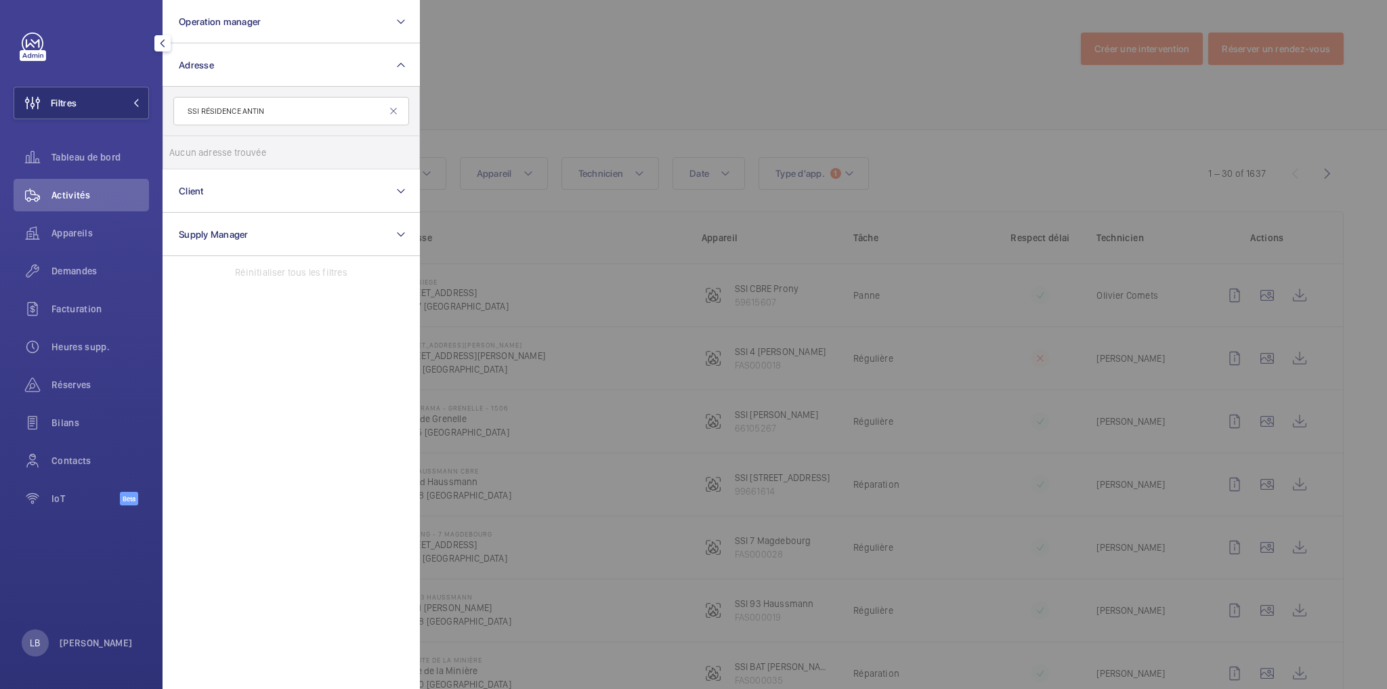
drag, startPoint x: 198, startPoint y: 110, endPoint x: 168, endPoint y: 113, distance: 30.7
click at [168, 113] on form "SSI RÉSIDENCE ANTIN" at bounding box center [291, 111] width 256 height 49
type input "R"
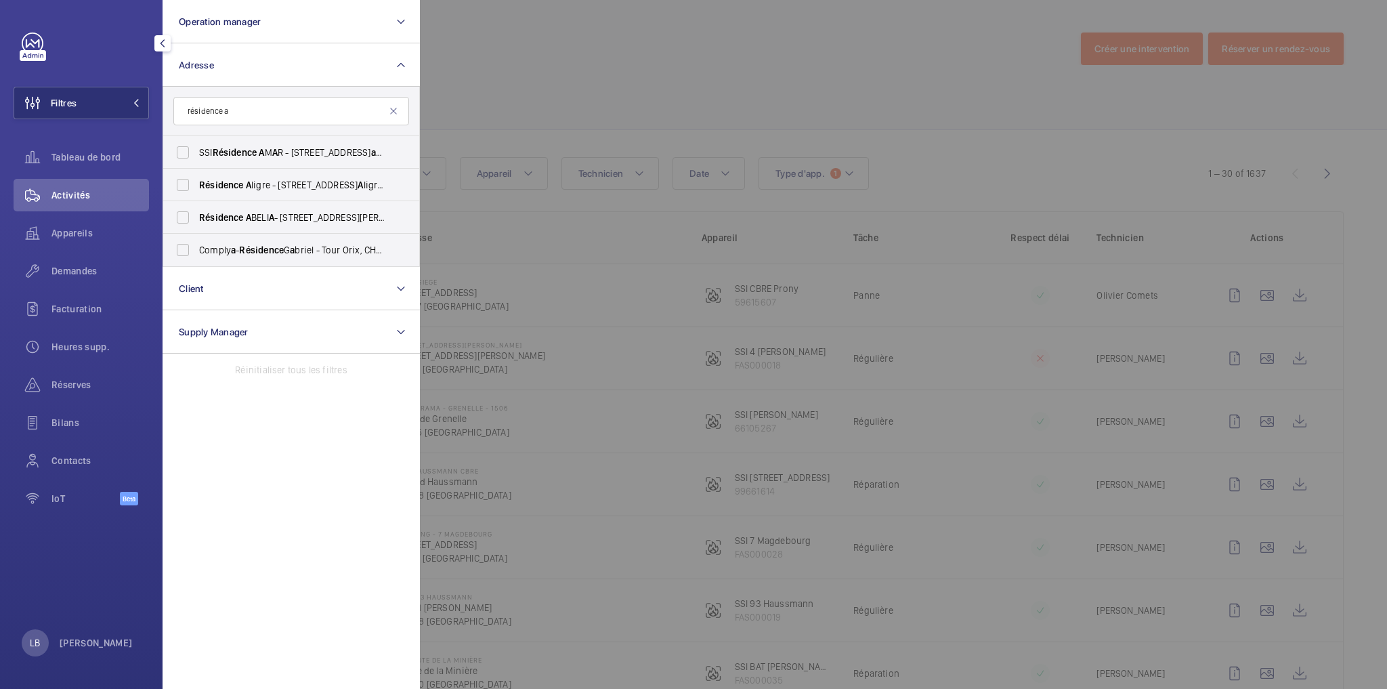
type input "résidence a"
click at [675, 57] on div at bounding box center [1113, 344] width 1387 height 689
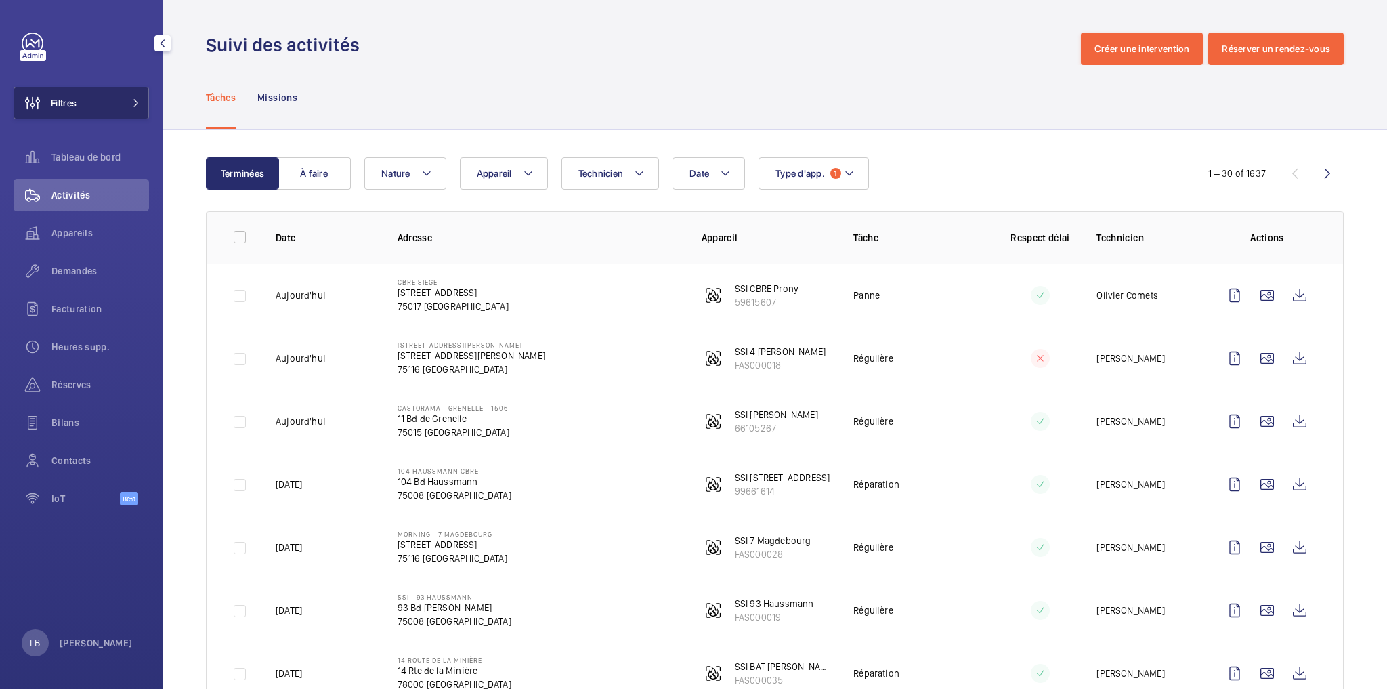
click at [84, 96] on button "Filtres" at bounding box center [81, 103] width 135 height 33
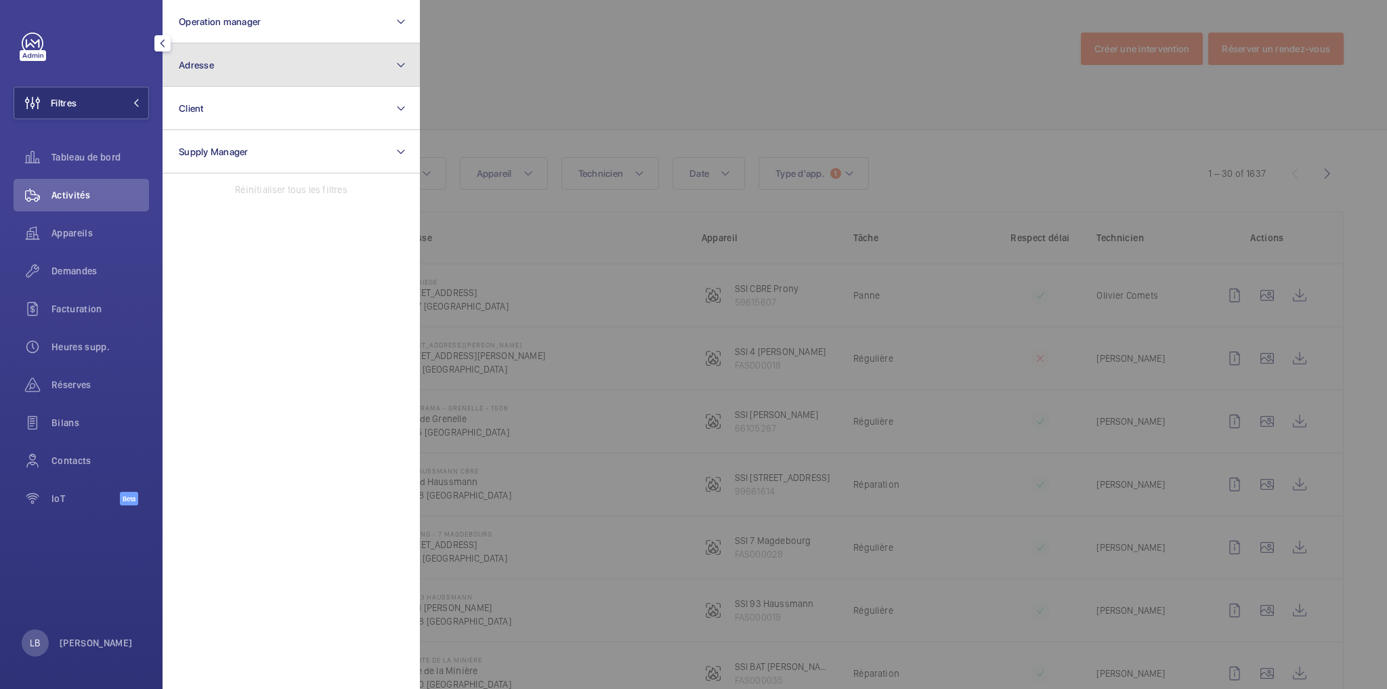
click at [240, 56] on button "Adresse" at bounding box center [291, 64] width 257 height 43
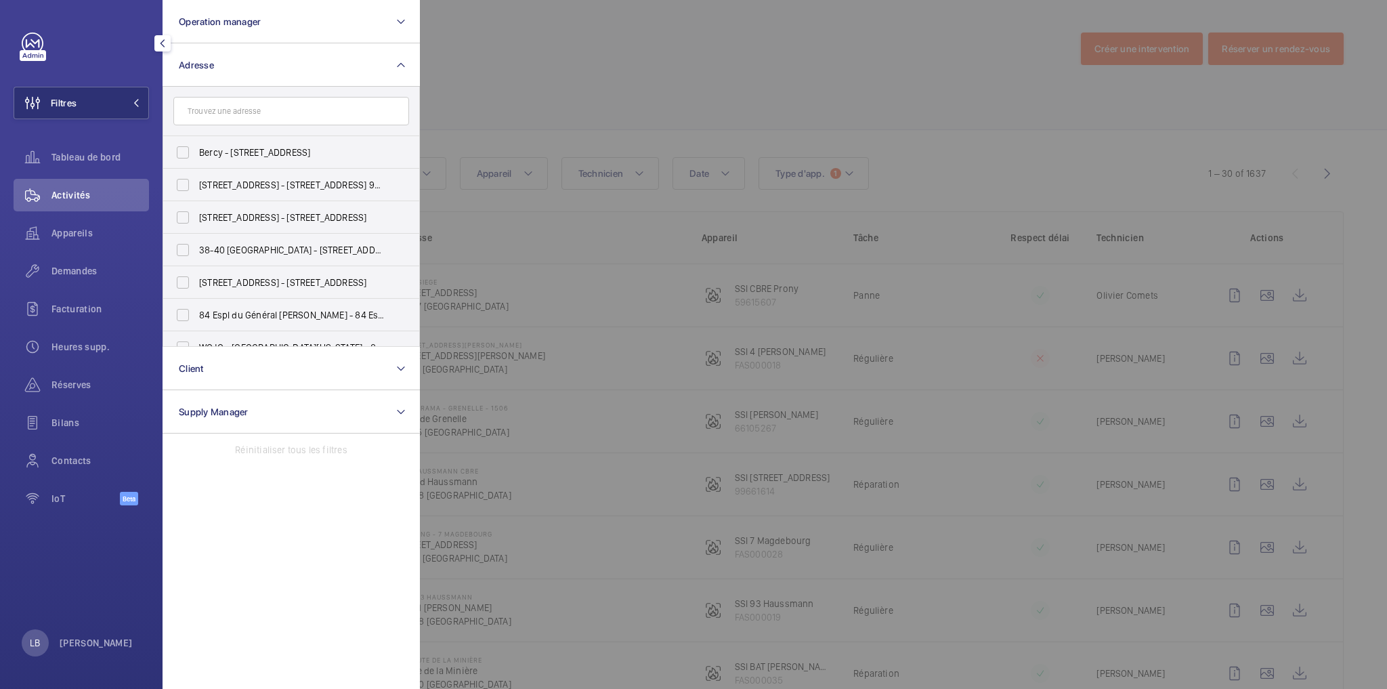
click at [210, 117] on input "text" at bounding box center [291, 111] width 236 height 28
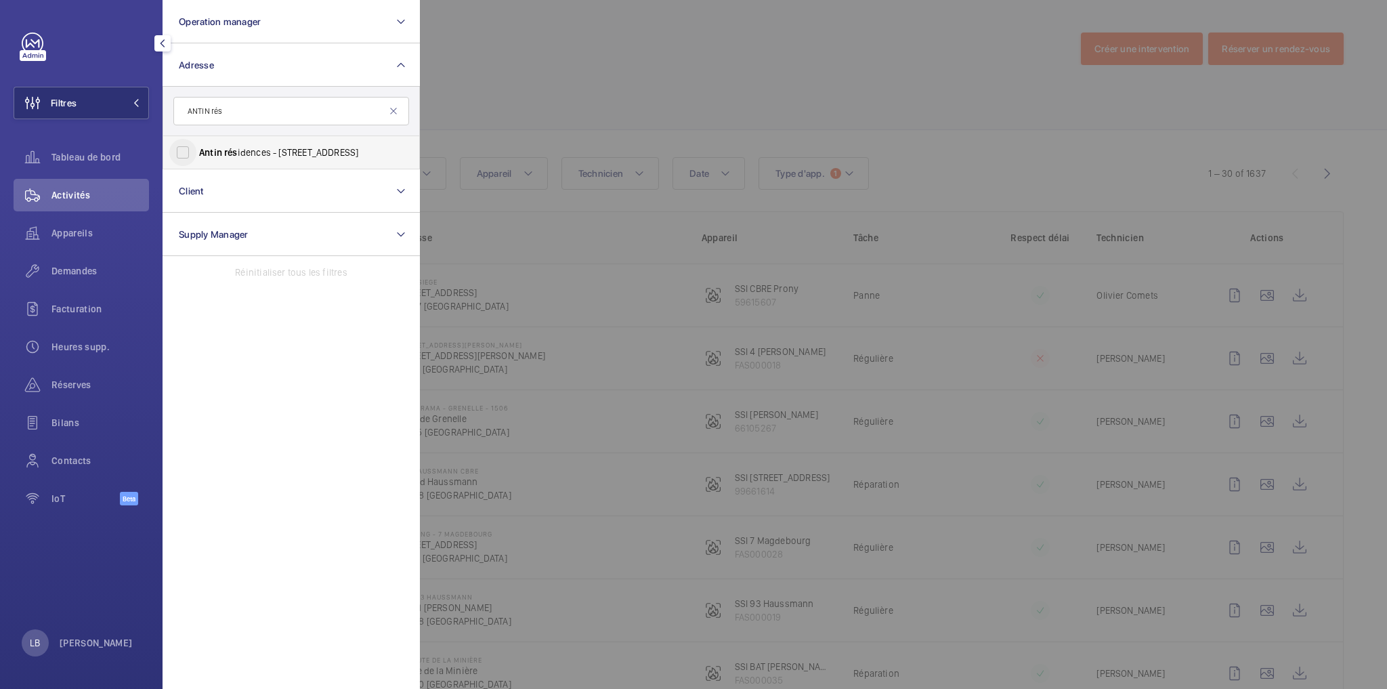
type input "ANTIN rés"
click at [190, 152] on input "Antin rés idences - 59 Rue de Provence, PARIS 75009" at bounding box center [182, 152] width 27 height 27
checkbox input "true"
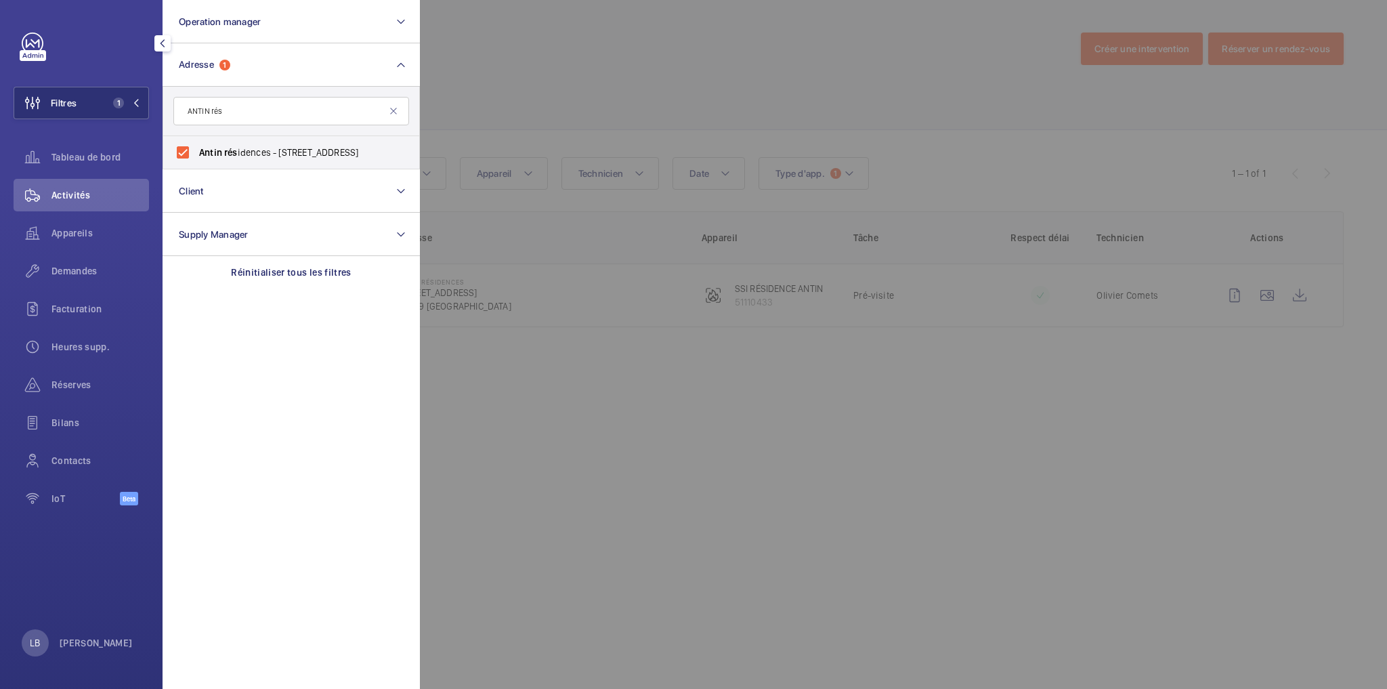
click at [694, 52] on div at bounding box center [1113, 344] width 1387 height 689
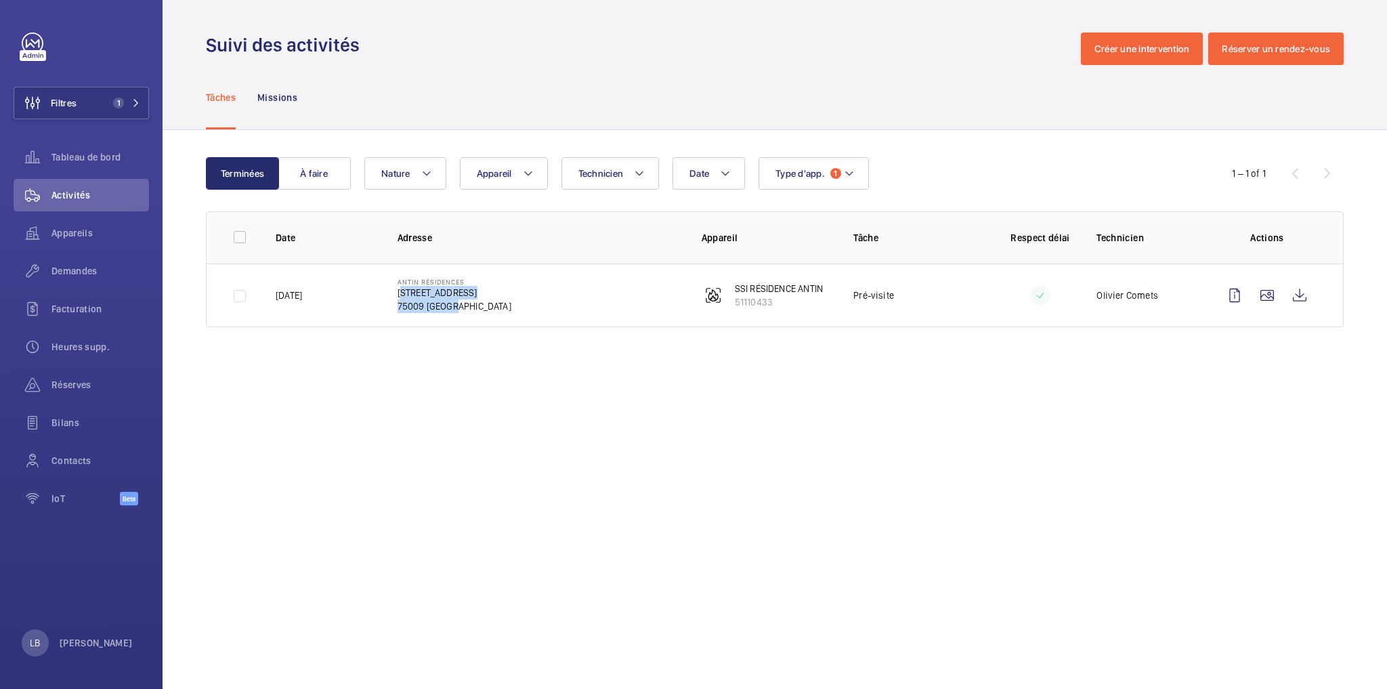
drag, startPoint x: 396, startPoint y: 293, endPoint x: 481, endPoint y: 305, distance: 85.6
click at [481, 305] on td "Antin résidences 59 Rue de Provence 75009 PARIS" at bounding box center [528, 295] width 304 height 64
copy div "59 Rue de Provence 75009 PARIS"
click at [501, 54] on div "Suivi des activités Créer une intervention Réserver un rendez-vous" at bounding box center [775, 49] width 1138 height 33
click at [530, 88] on div "Tâches Missions" at bounding box center [775, 97] width 1138 height 64
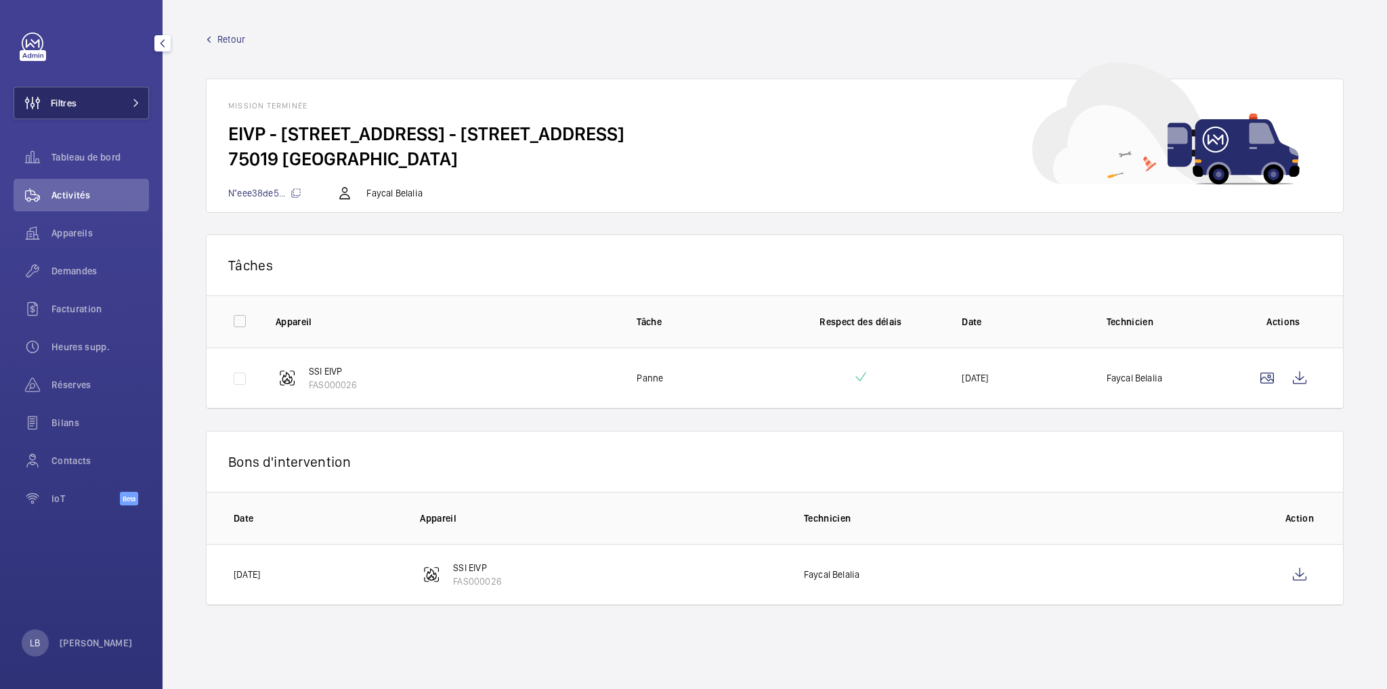
click at [100, 104] on button "Filtres" at bounding box center [81, 103] width 135 height 33
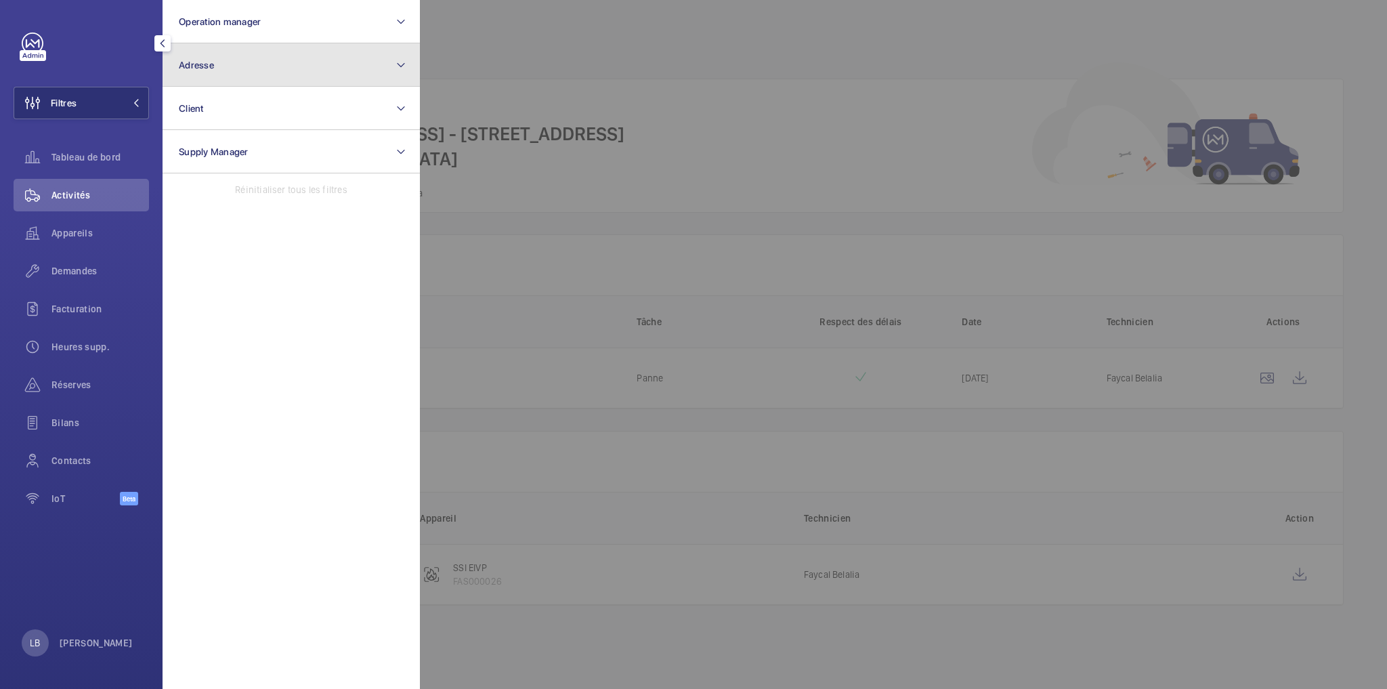
click at [270, 79] on button "Adresse" at bounding box center [291, 64] width 257 height 43
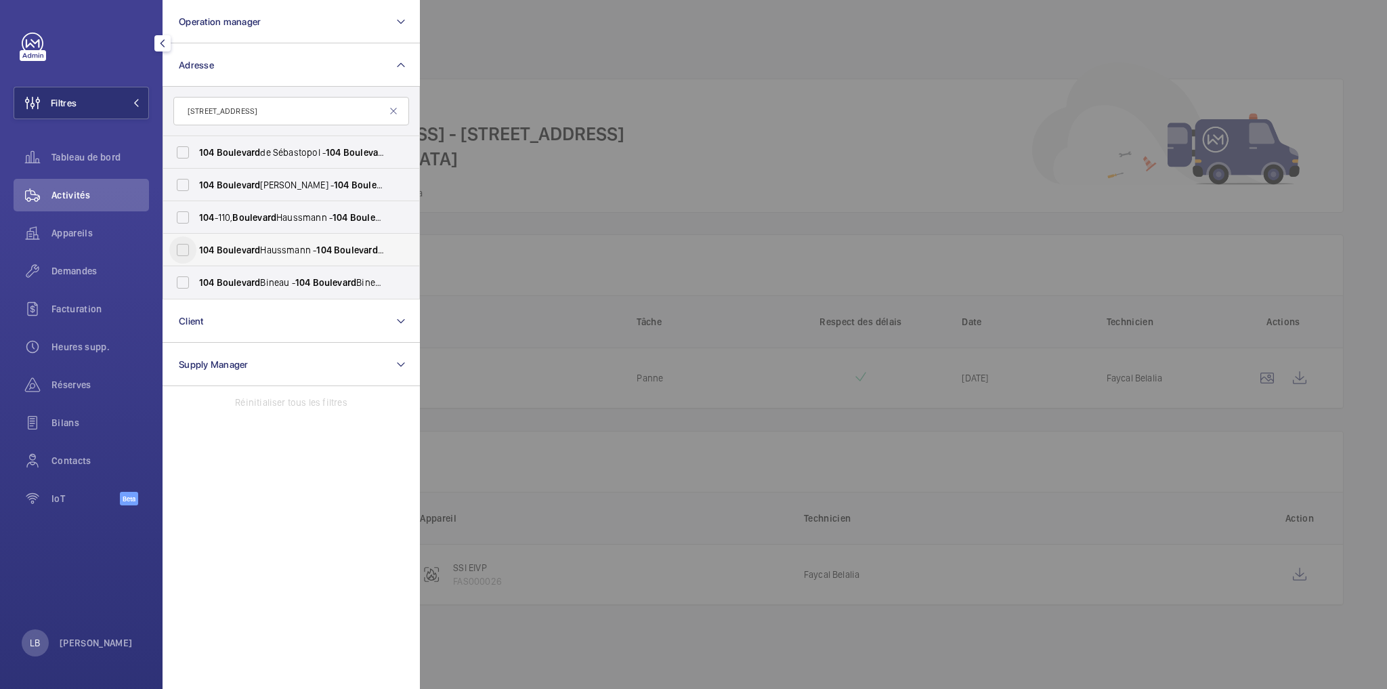
type input "104 boulevard"
click at [187, 245] on input "104 Boulevard Haussmann - 104 Boulevard Haussmann, 75008 PARIS, PARIS 75008" at bounding box center [182, 249] width 27 height 27
checkbox input "true"
click at [689, 55] on div at bounding box center [1113, 344] width 1387 height 689
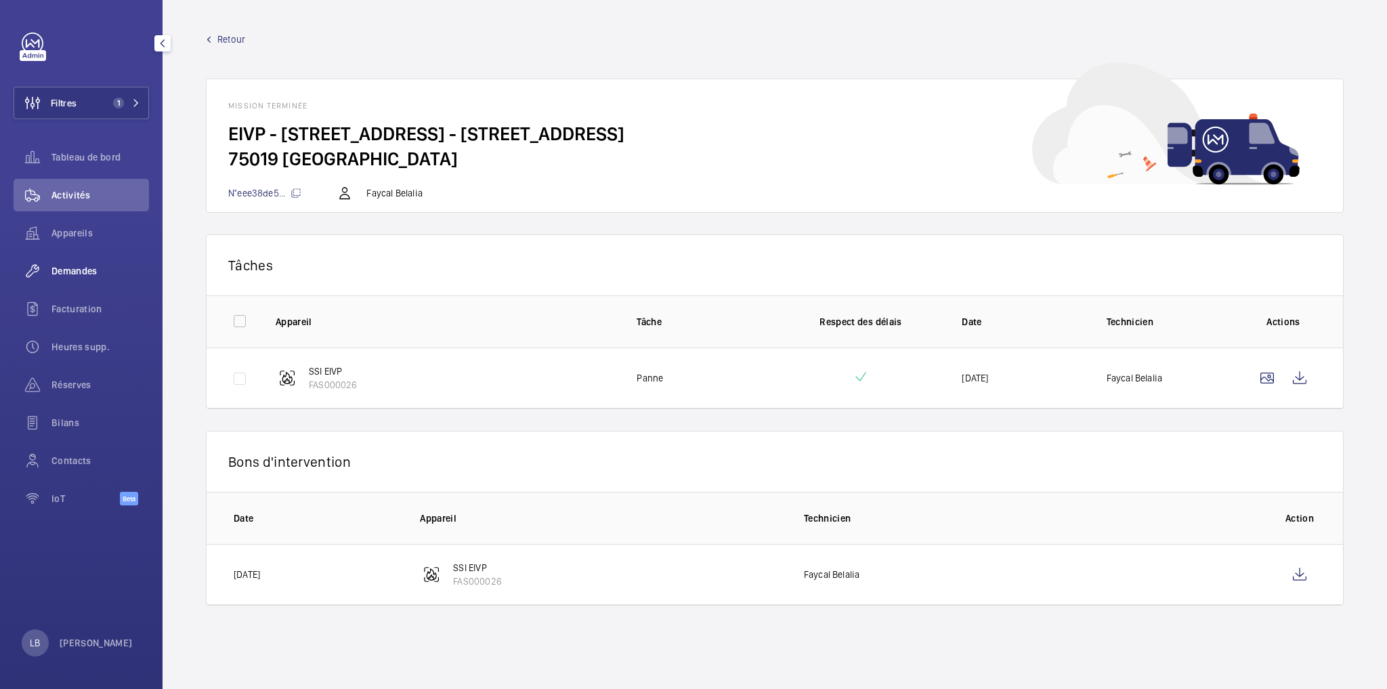
click at [70, 271] on span "Demandes" at bounding box center [100, 271] width 98 height 14
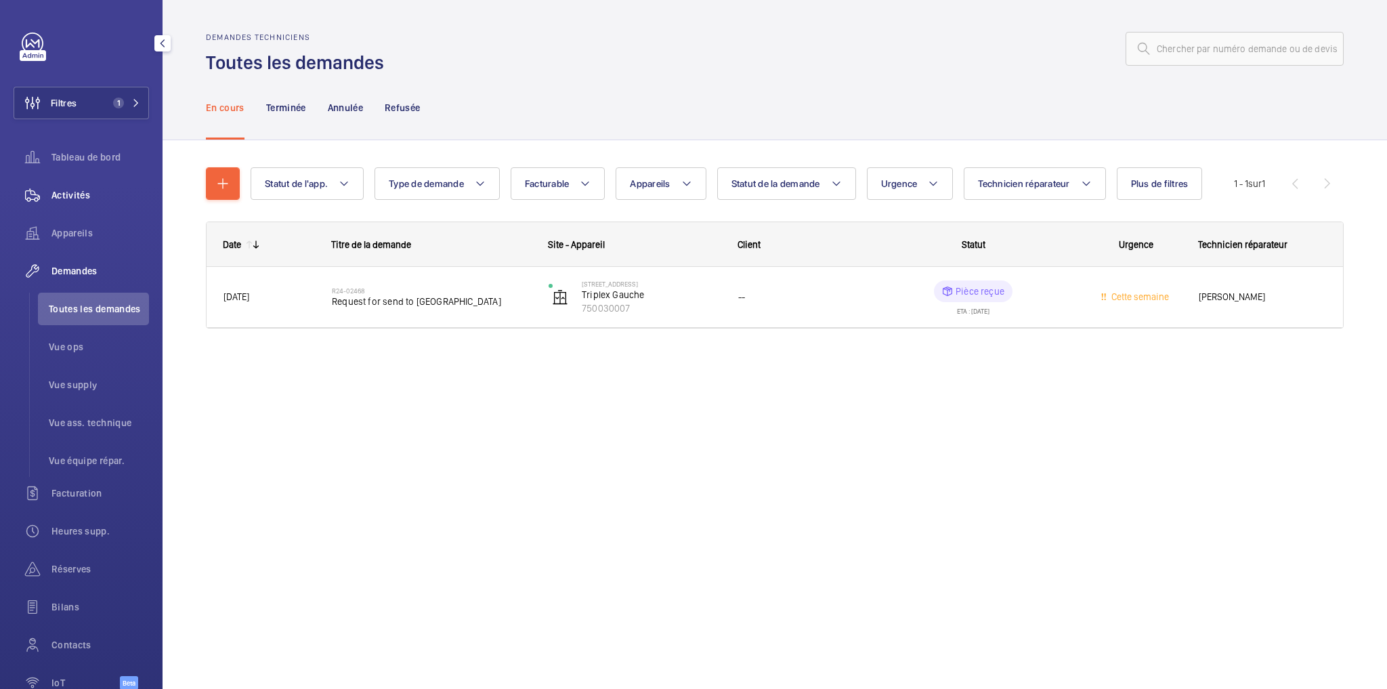
click at [47, 194] on wm-front-icon-button at bounding box center [33, 195] width 38 height 33
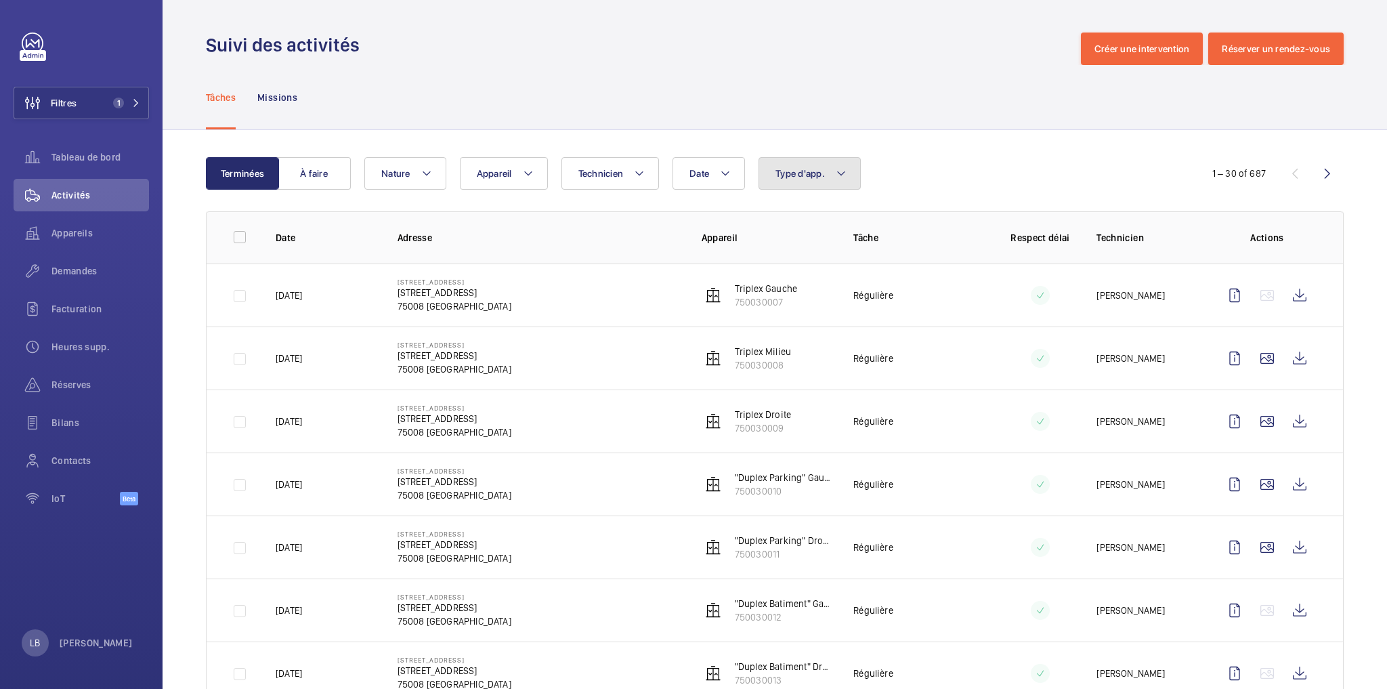
click at [805, 169] on span "Type d'app." at bounding box center [799, 173] width 49 height 11
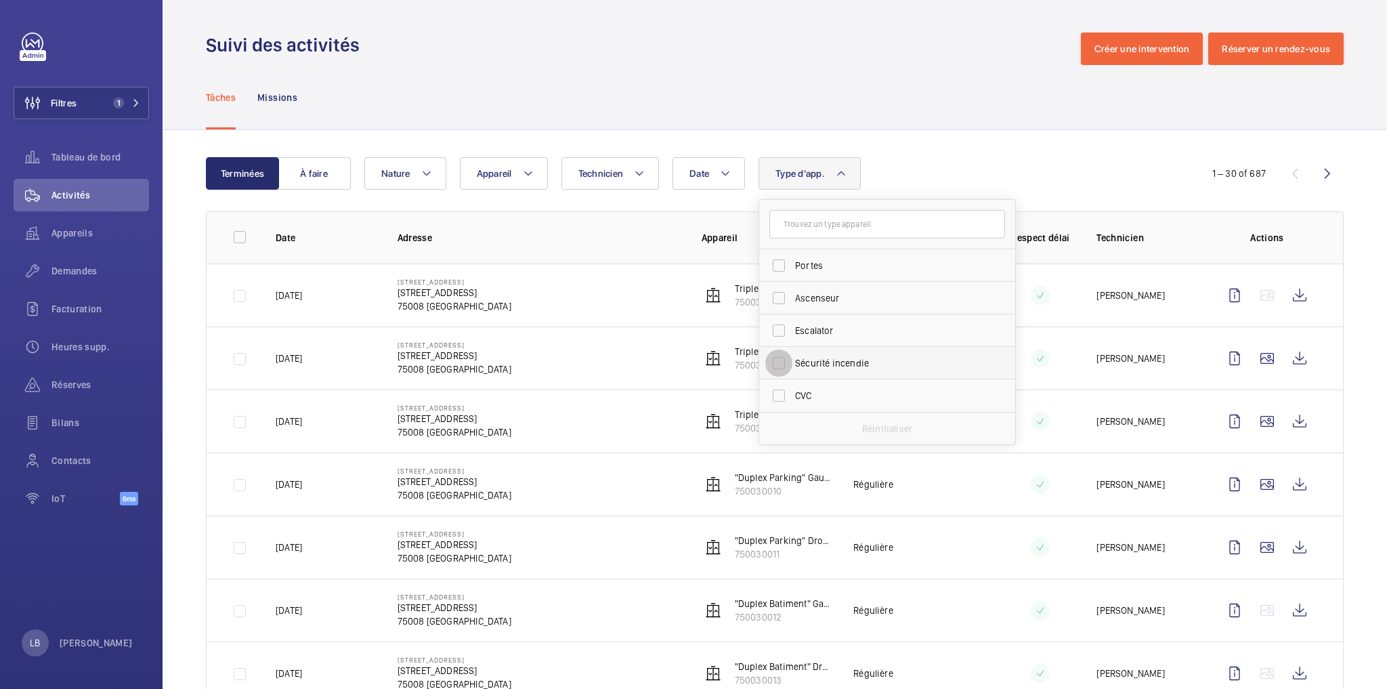
click at [780, 374] on input "Sécurité incendie" at bounding box center [778, 362] width 27 height 27
checkbox input "true"
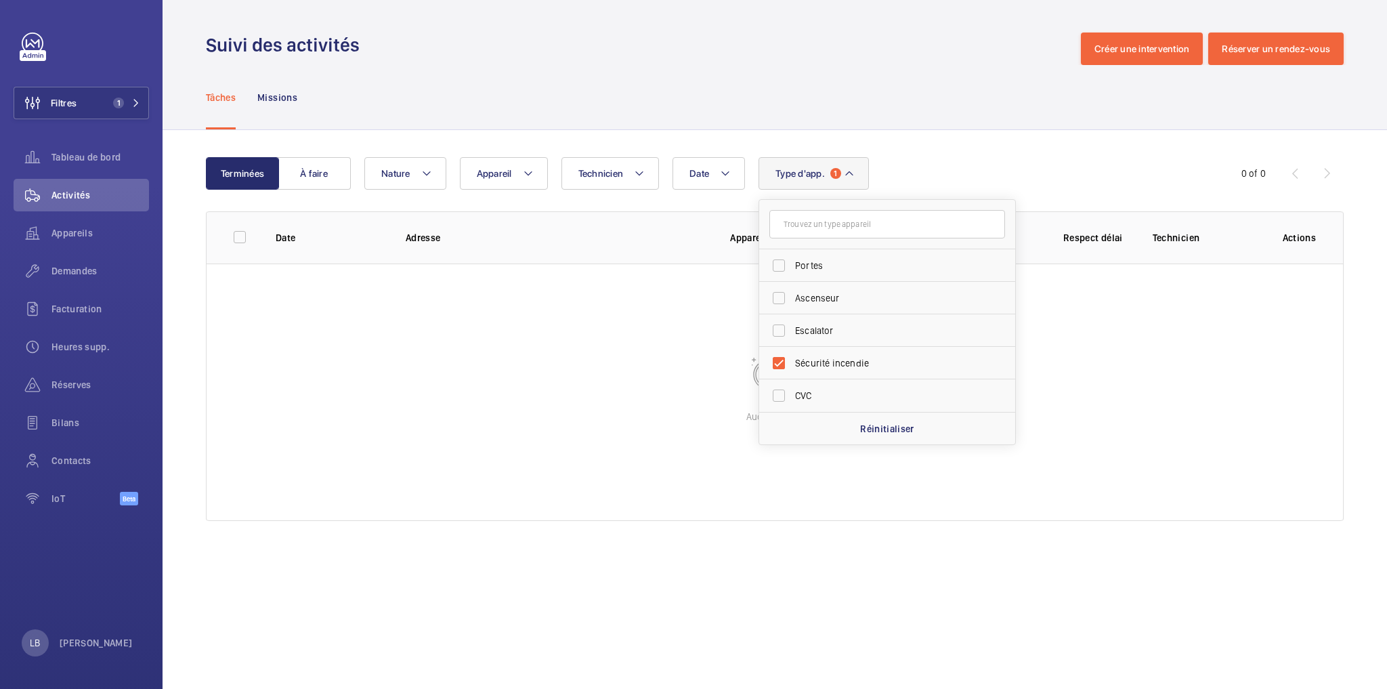
click at [643, 93] on div "Tâches Missions" at bounding box center [775, 97] width 1138 height 64
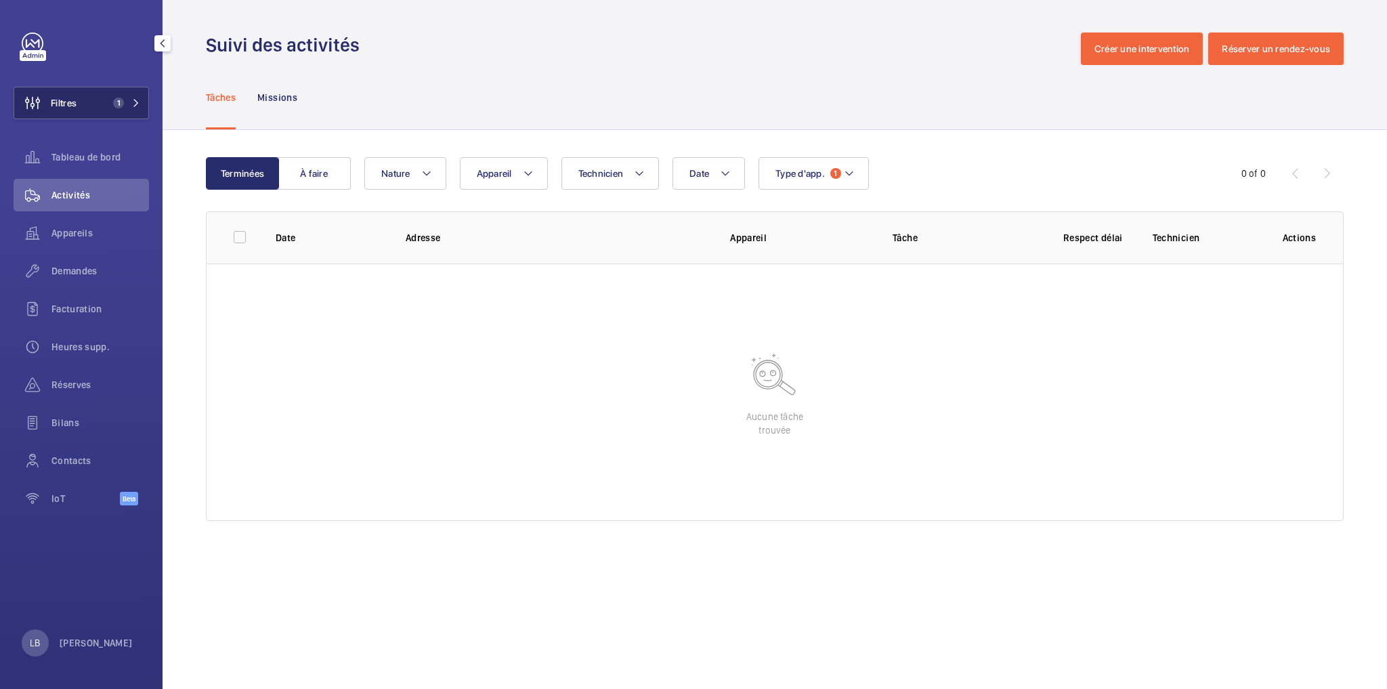
click at [105, 111] on button "Filtres 1" at bounding box center [81, 103] width 135 height 33
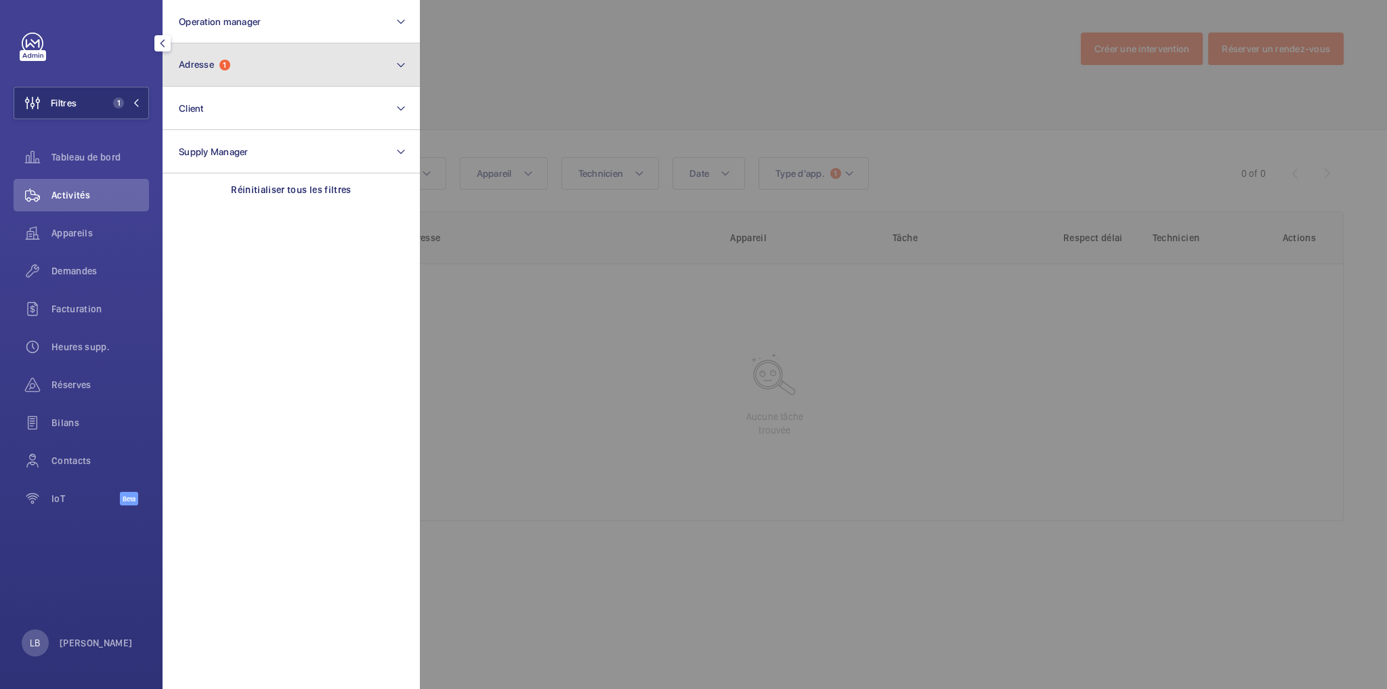
click at [244, 54] on button "Adresse 1" at bounding box center [291, 64] width 257 height 43
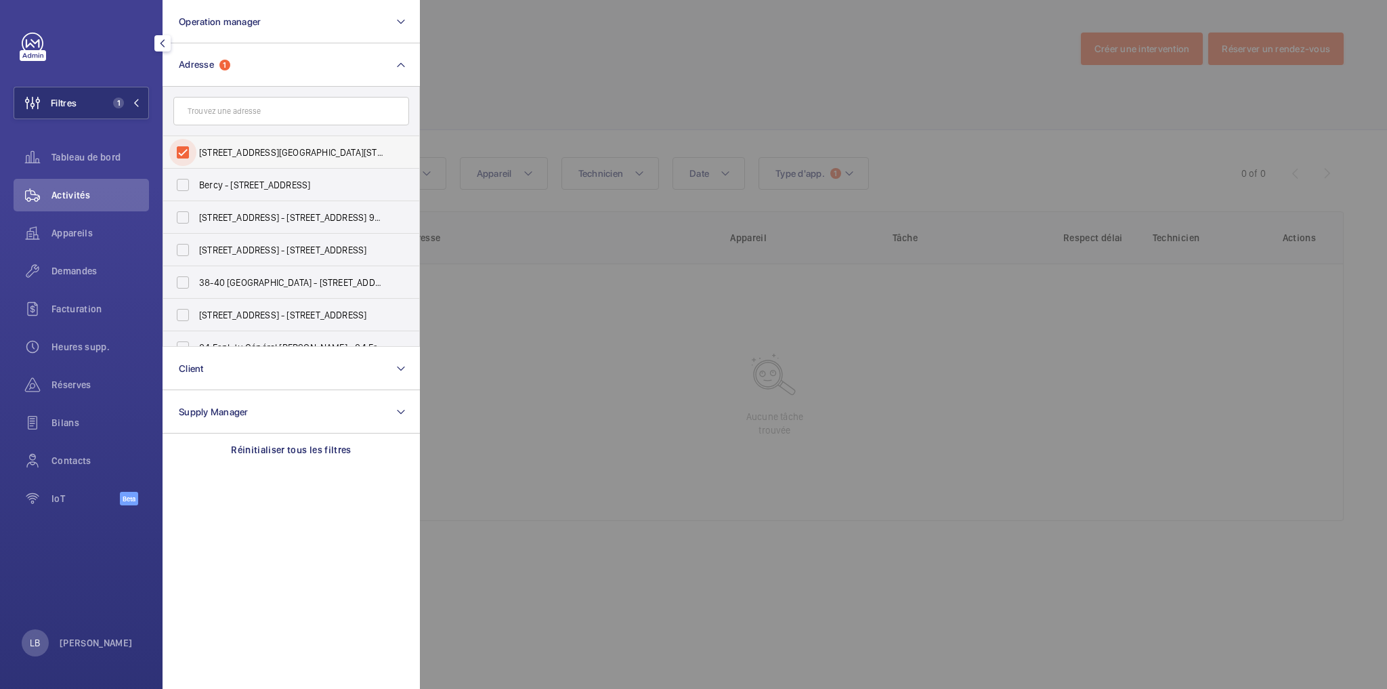
click at [182, 158] on input "104 Boulevard Haussmann - 104 Boulevard Haussmann, 75008 PARIS, PARIS 75008" at bounding box center [182, 152] width 27 height 27
checkbox input "false"
click at [220, 120] on input "text" at bounding box center [291, 111] width 236 height 28
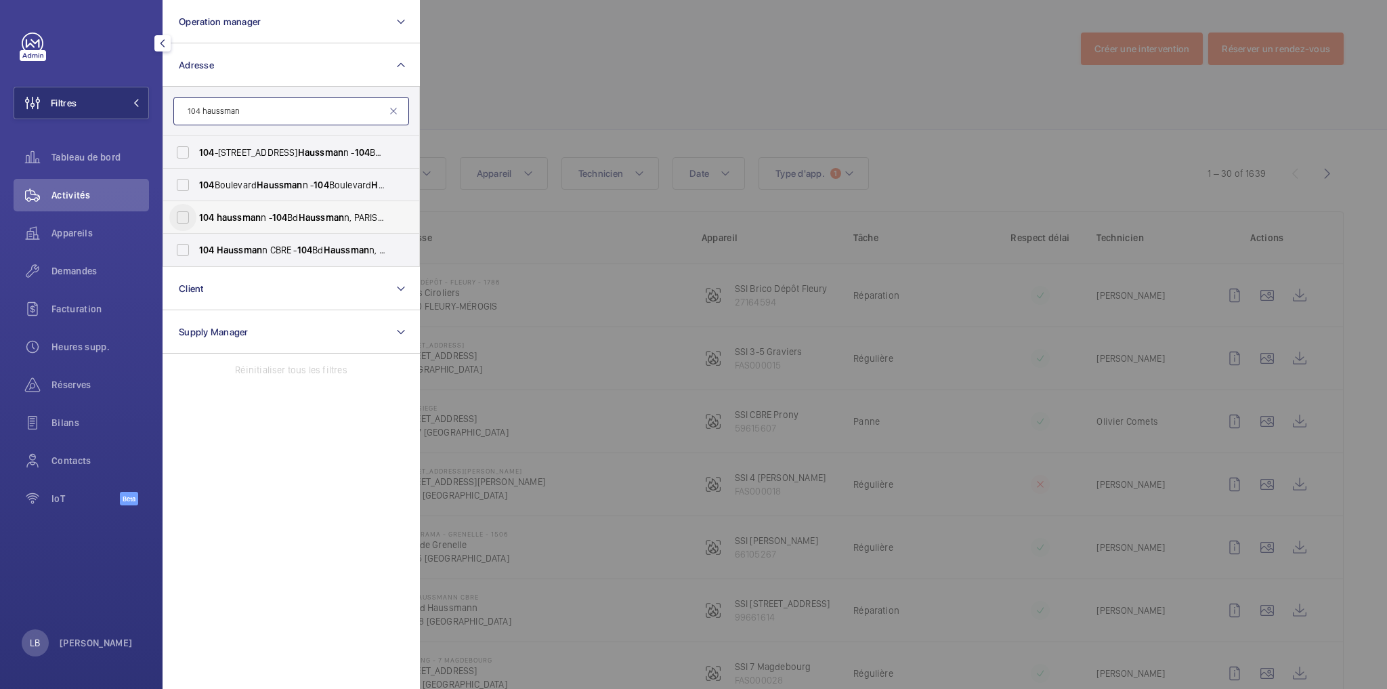
type input "104 haussman"
click at [182, 221] on input "104 haussman n - 104 Bd Haussman n, PARIS 75008" at bounding box center [182, 217] width 27 height 27
checkbox input "true"
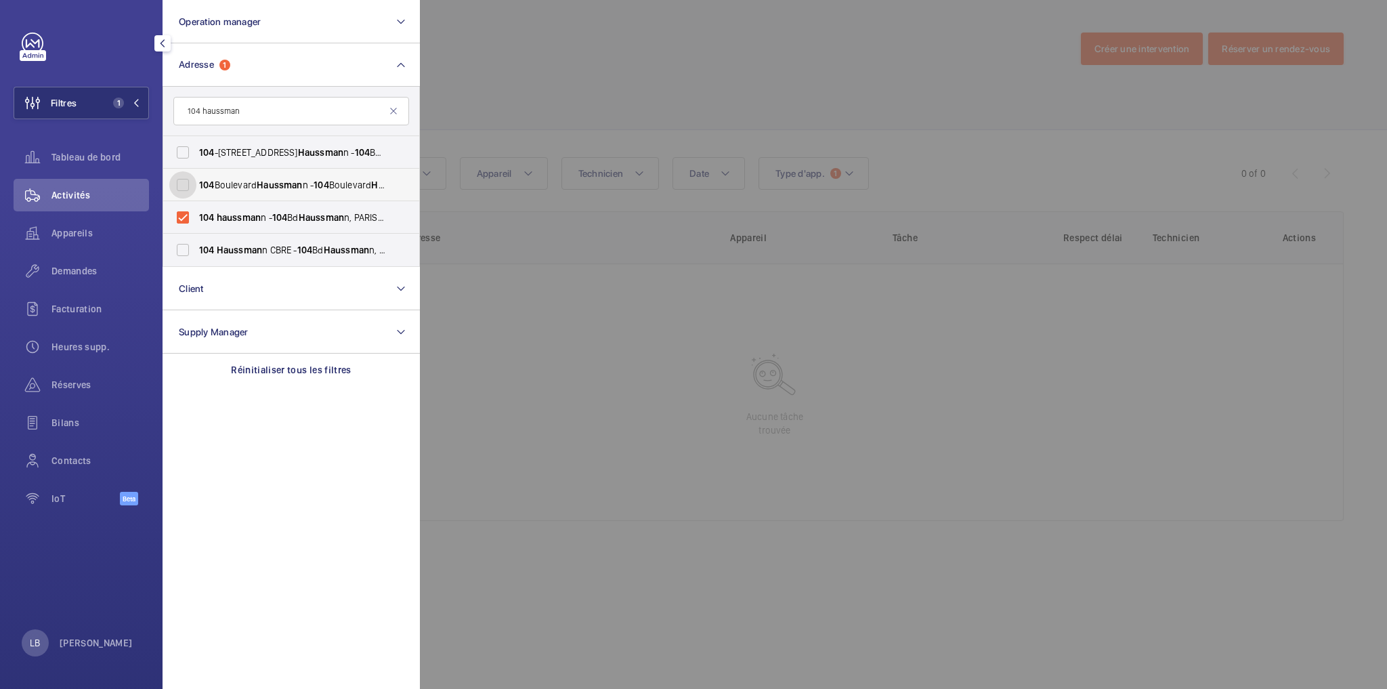
click at [180, 184] on input "104 Boulevard Haussman n - 104 Boulevard Haussman n, 75008 PARIS, PARIS 75008" at bounding box center [182, 184] width 27 height 27
checkbox input "true"
click at [183, 154] on input "104 -110, Boulevard Haussman n - 104 Boulevard Haussman n, 75008 PARIS, PARIS 7…" at bounding box center [182, 152] width 27 height 27
checkbox input "true"
click at [185, 244] on input "104 Haussman n CBRE - 104 Bd Haussman n, PARIS 75008" at bounding box center [182, 249] width 27 height 27
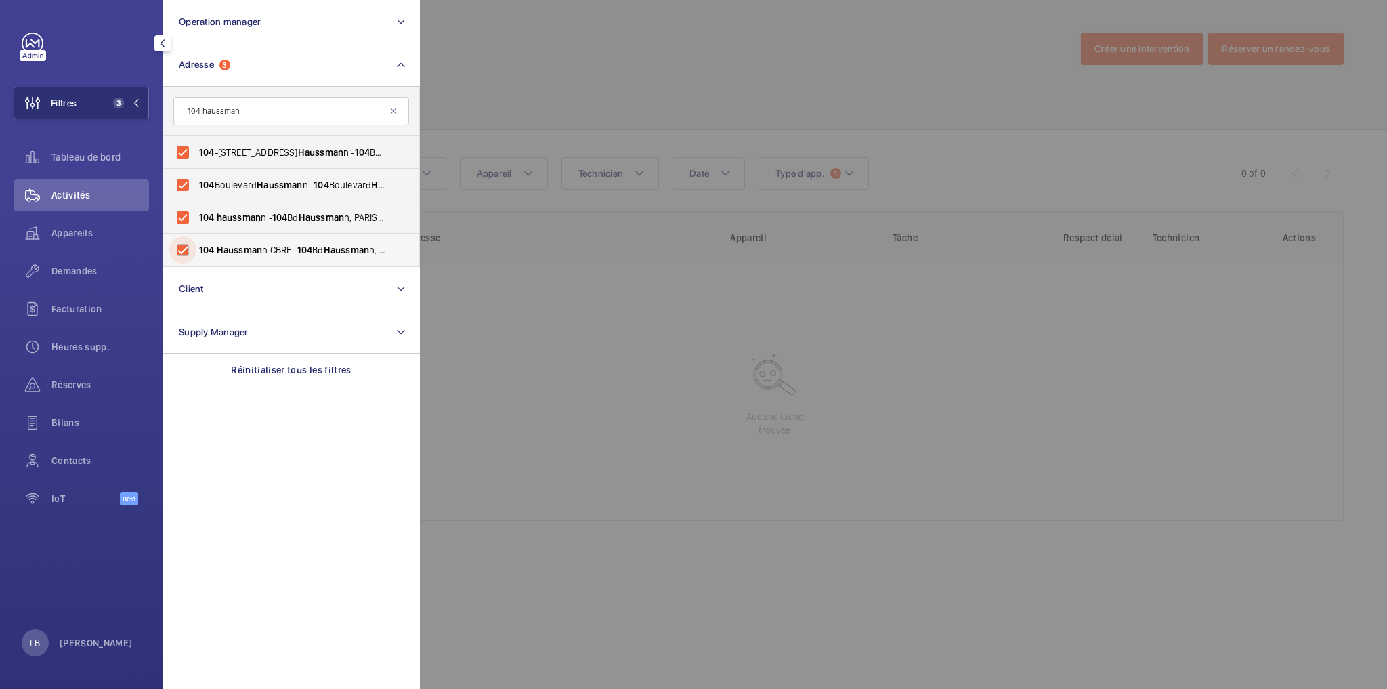
checkbox input "true"
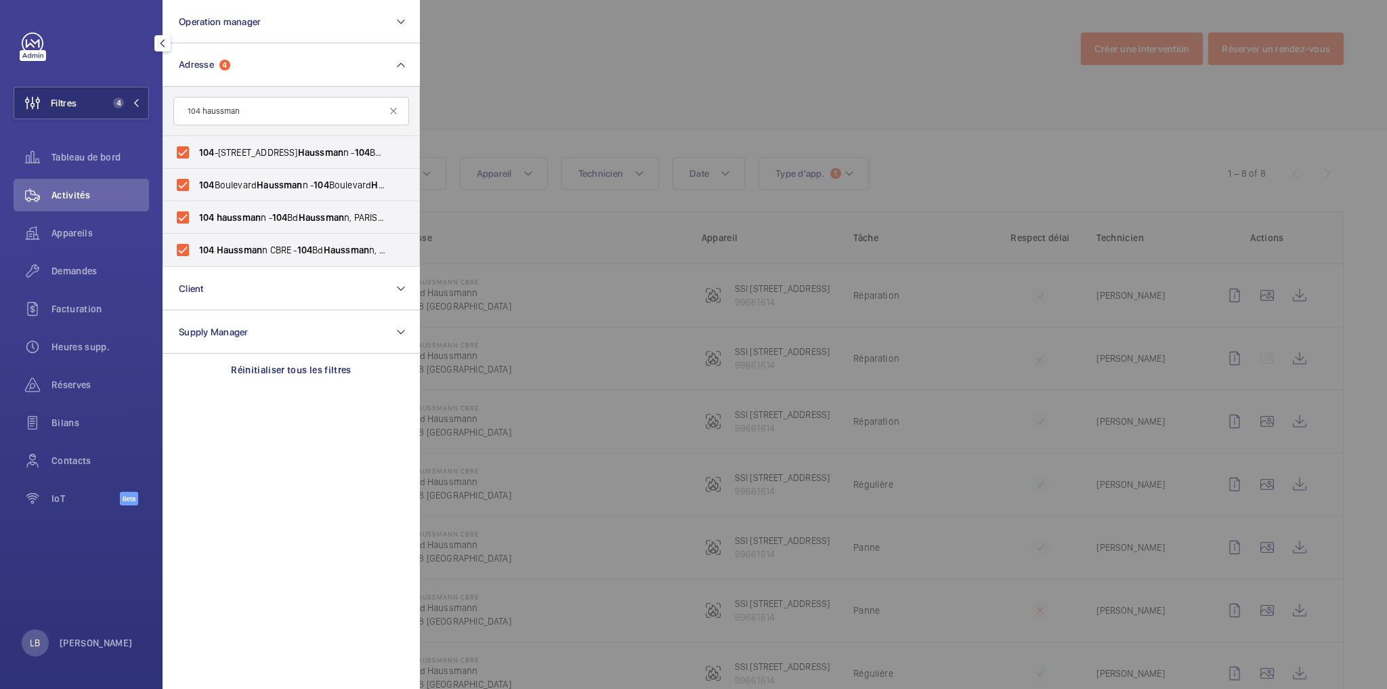
click at [754, 76] on div at bounding box center [1113, 344] width 1387 height 689
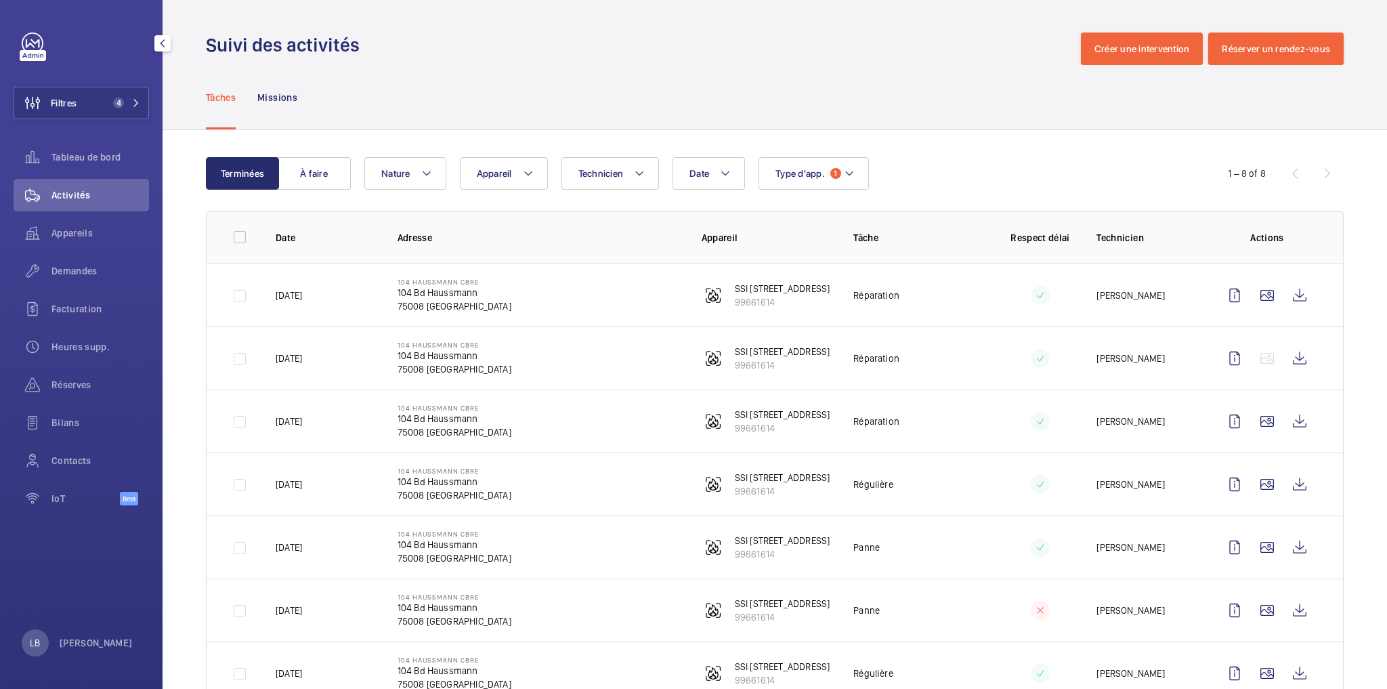
click at [612, 295] on td "104 Haussmann CBRE 104 Bd Haussmann 75008 PARIS" at bounding box center [528, 294] width 304 height 63
click at [1000, 299] on td at bounding box center [1029, 294] width 91 height 63
click at [81, 270] on span "Demandes" at bounding box center [100, 271] width 98 height 14
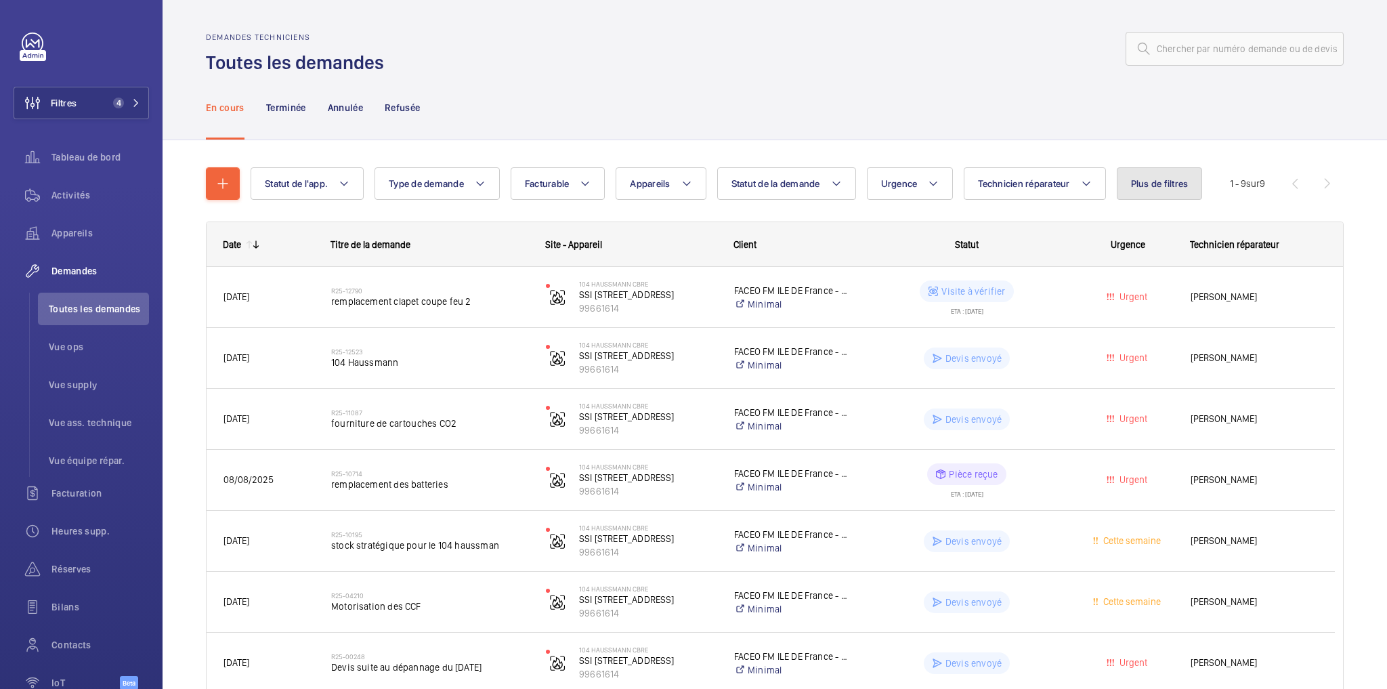
click at [1143, 184] on span "Plus de filtres" at bounding box center [1160, 183] width 58 height 11
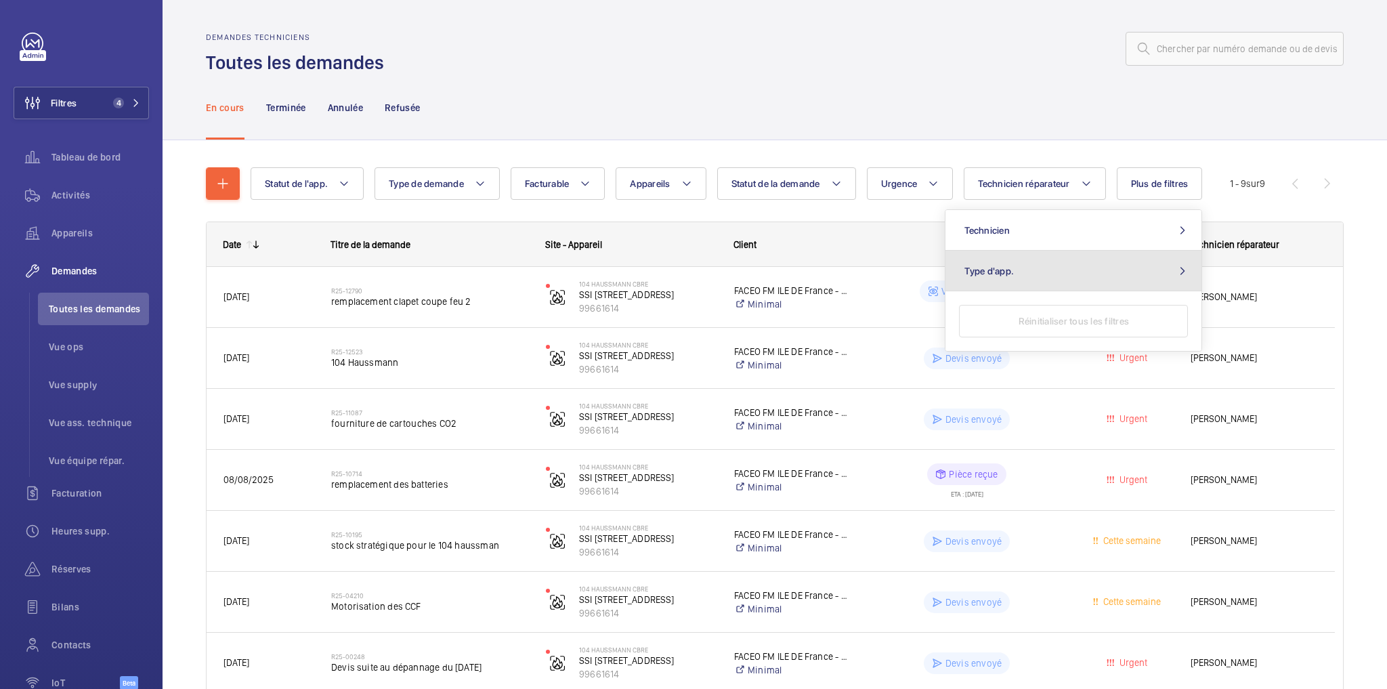
click at [1106, 269] on button "Type d'app." at bounding box center [1073, 271] width 256 height 41
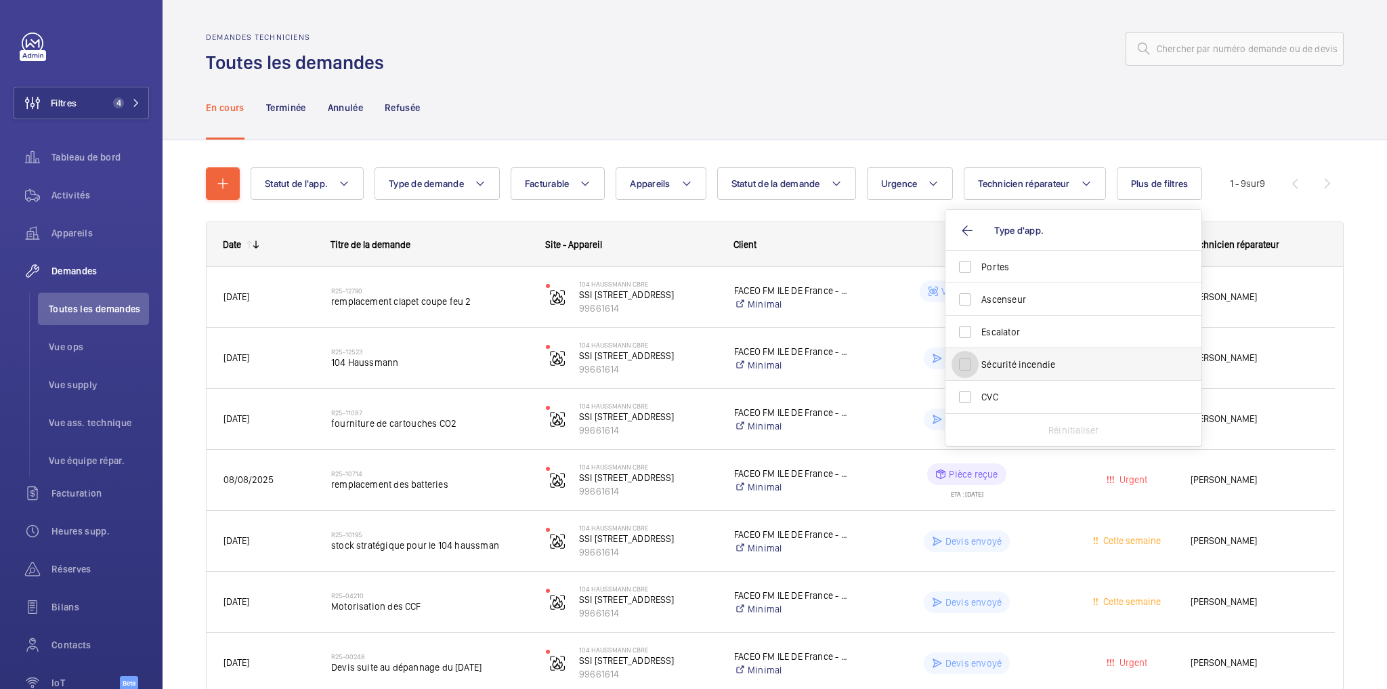
click at [966, 358] on input "Sécurité incendie" at bounding box center [965, 364] width 27 height 27
checkbox input "true"
click at [908, 93] on div "En cours Terminée Annulée Refusée" at bounding box center [775, 107] width 1138 height 64
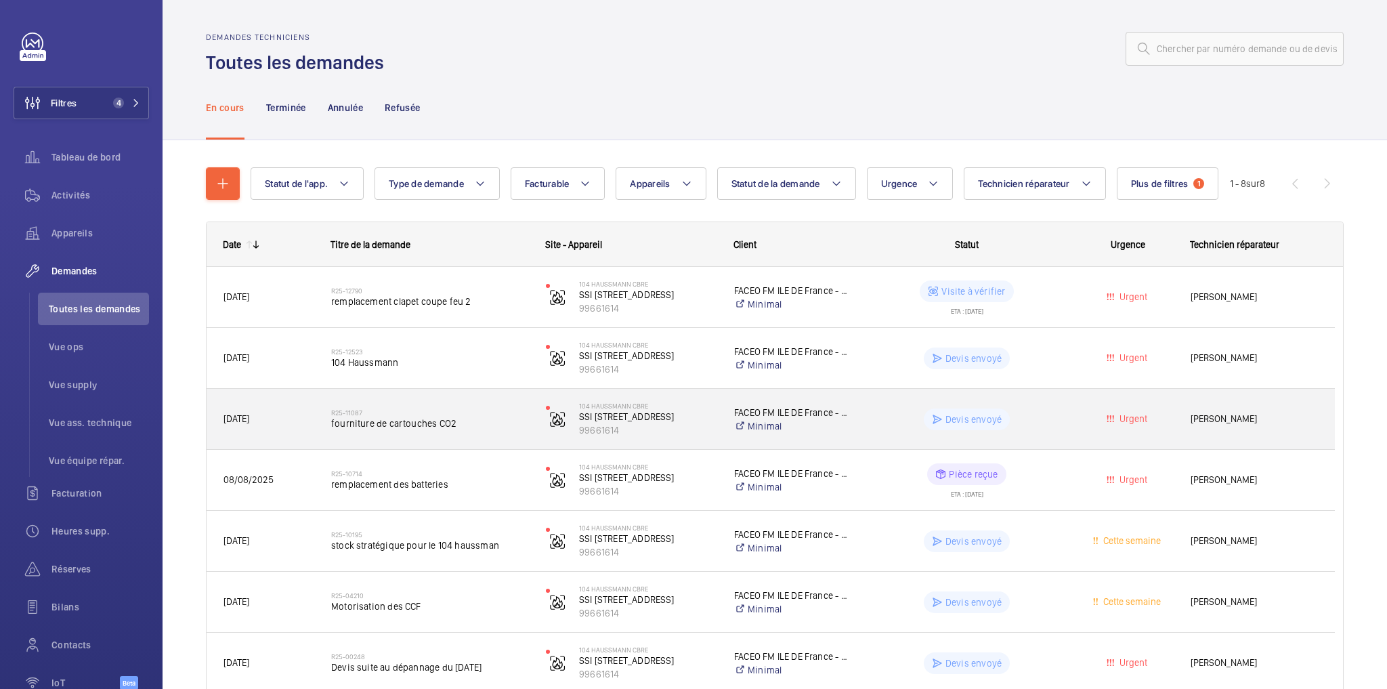
scroll to position [54, 0]
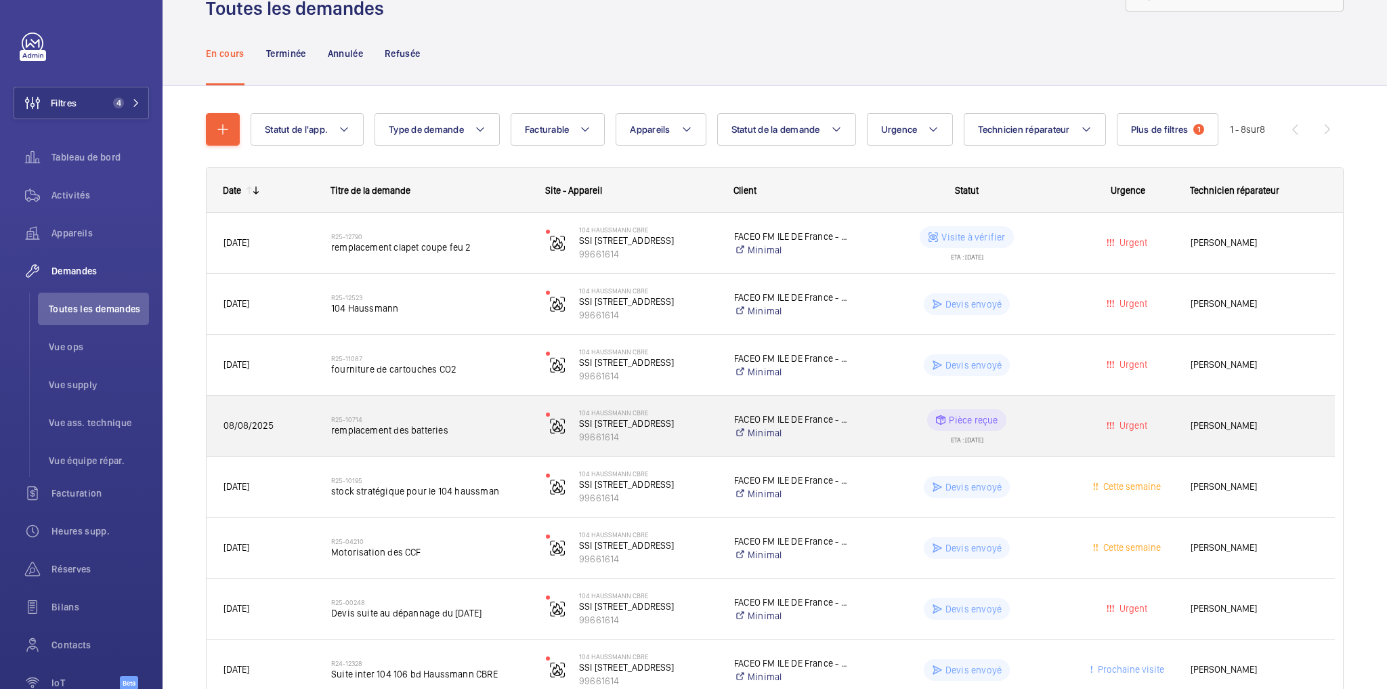
click at [1069, 408] on div "Urgent" at bounding box center [1120, 425] width 106 height 43
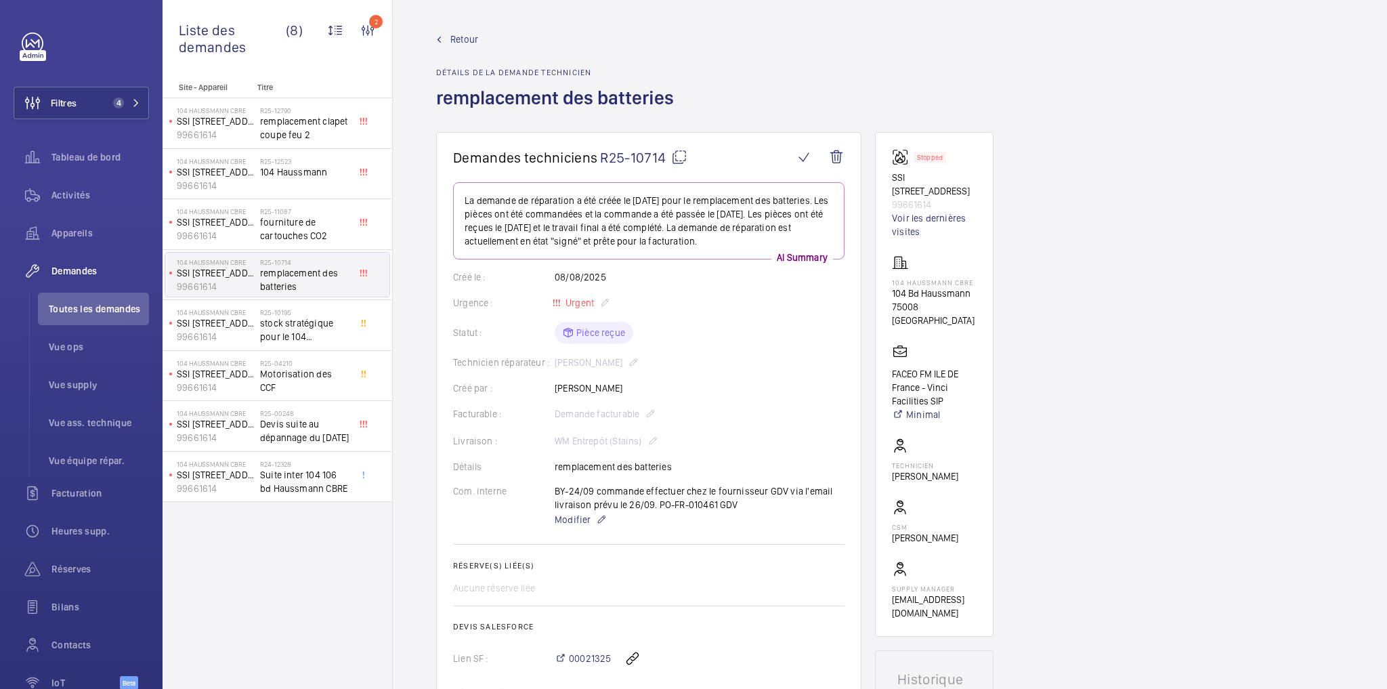
click at [679, 155] on mat-icon at bounding box center [679, 157] width 16 height 16
